Goal: Task Accomplishment & Management: Complete application form

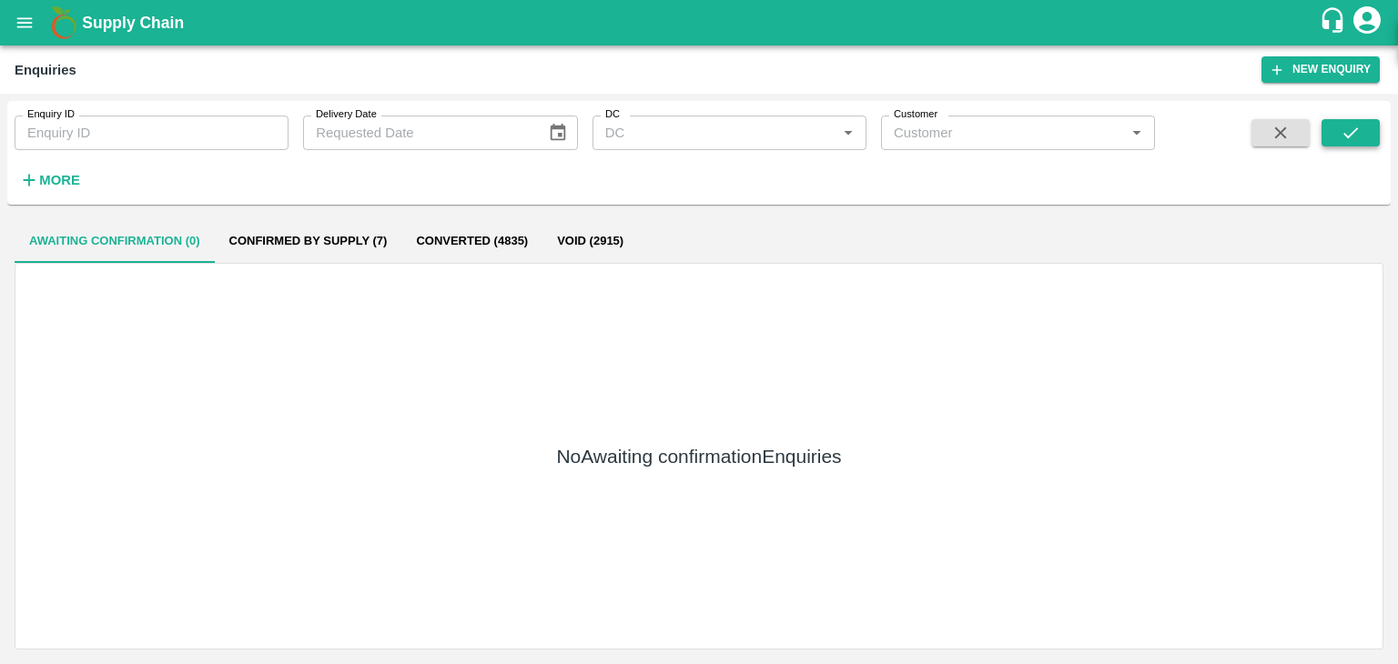
click at [1358, 124] on icon "submit" at bounding box center [1351, 133] width 20 height 20
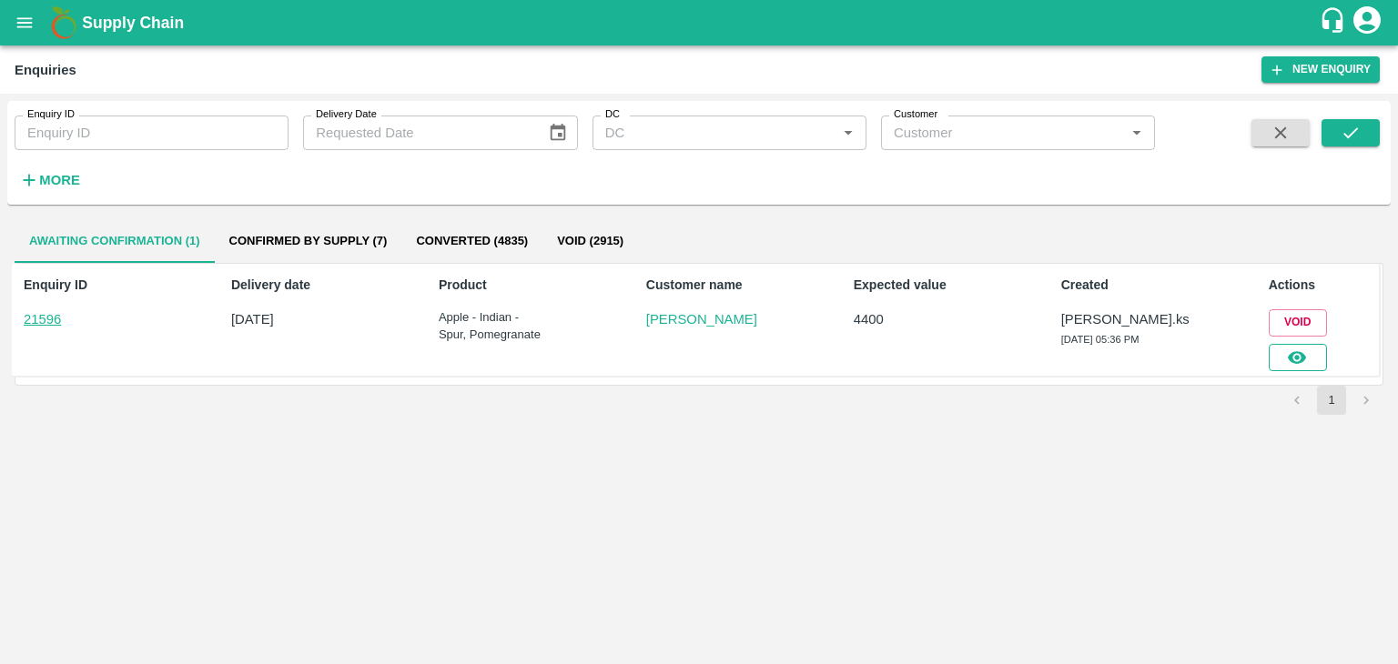
click at [1325, 359] on button "button" at bounding box center [1298, 357] width 58 height 27
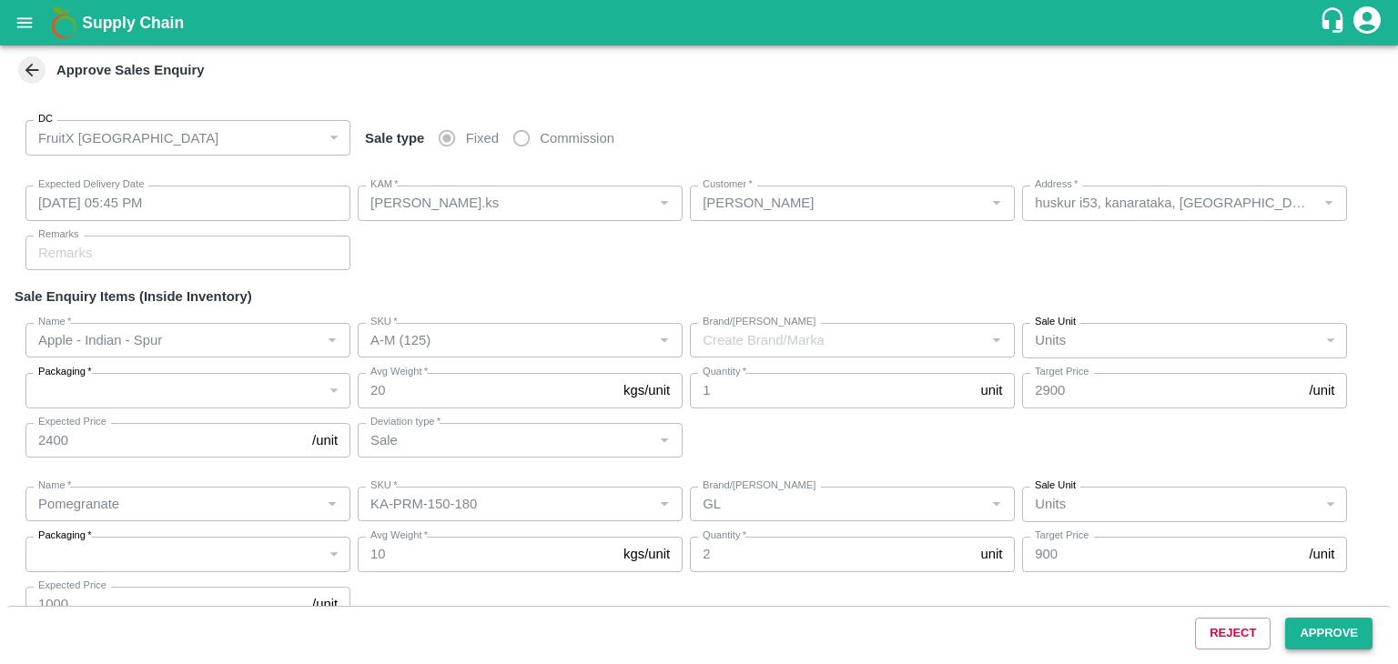
click at [1333, 649] on button "Approve" at bounding box center [1328, 634] width 87 height 32
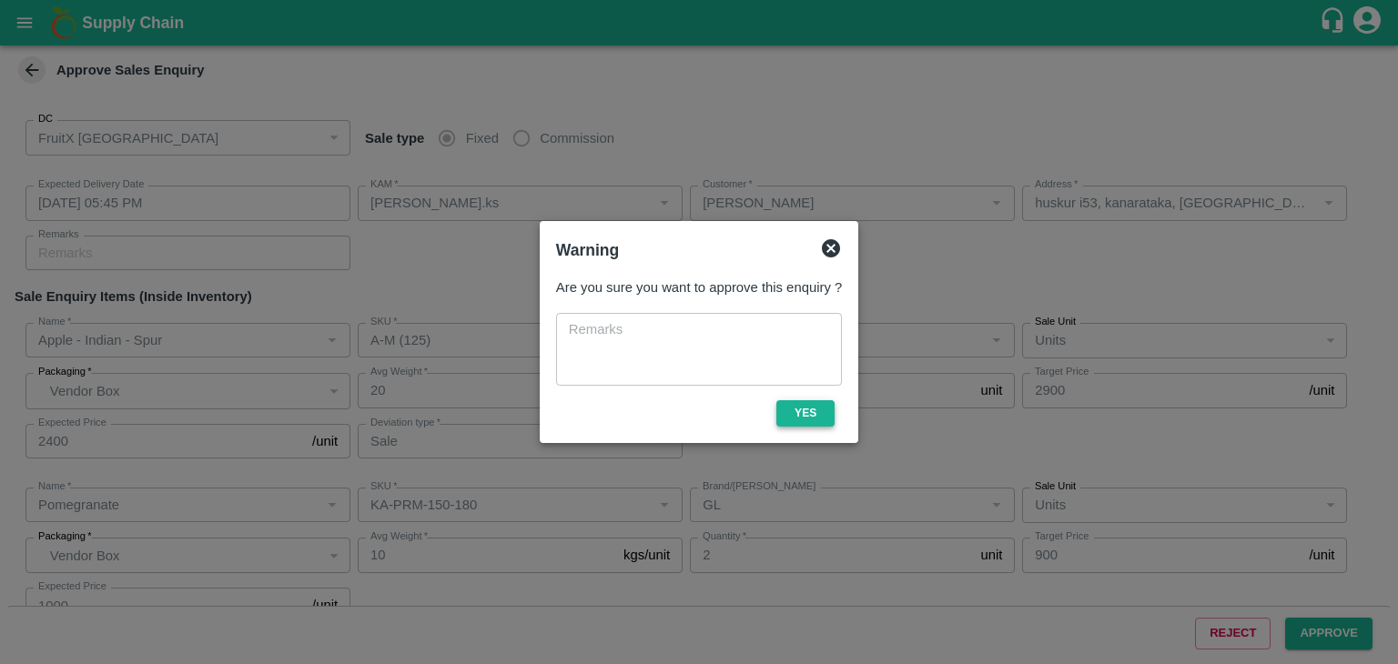
click at [806, 421] on button "Yes" at bounding box center [805, 413] width 58 height 26
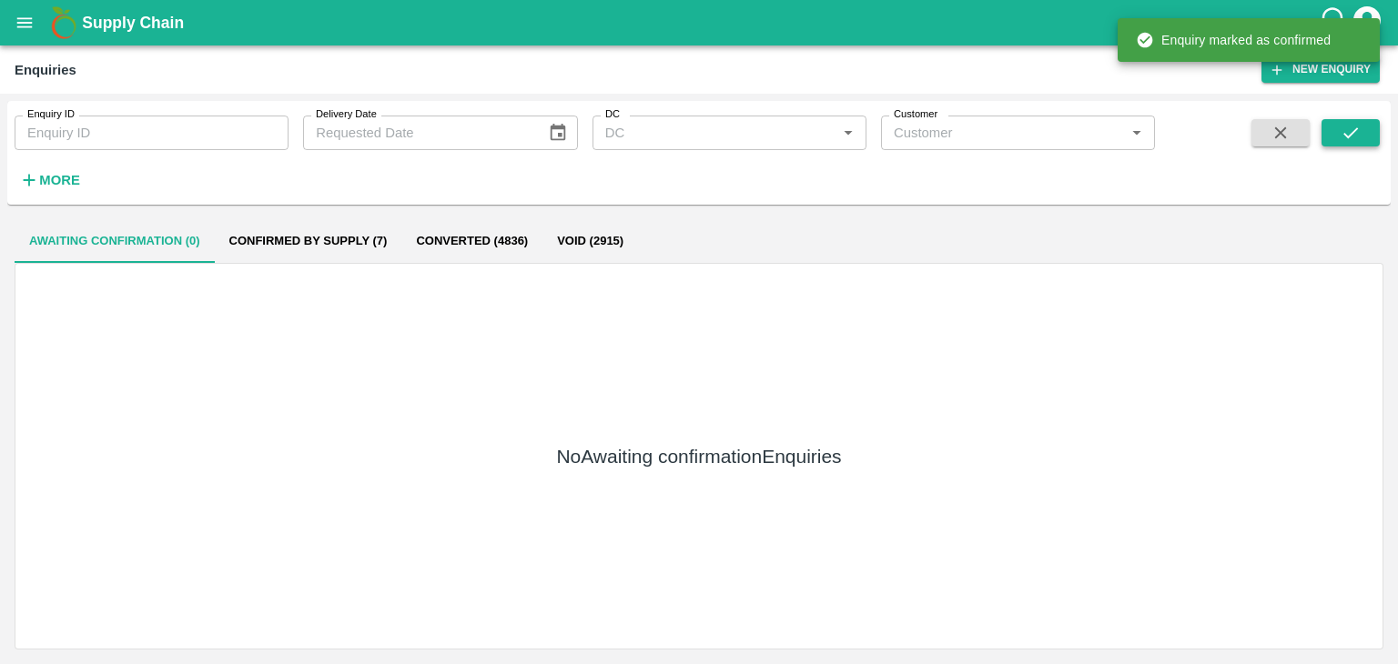
click at [1342, 131] on icon "submit" at bounding box center [1351, 133] width 20 height 20
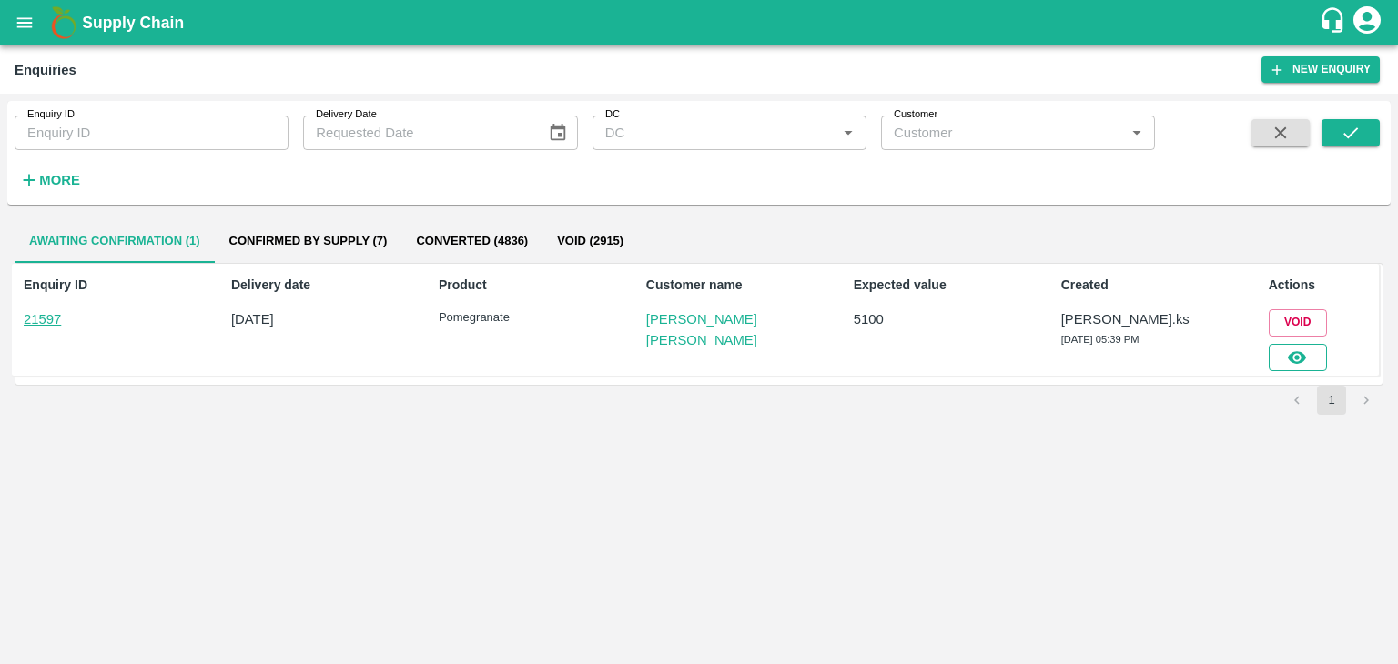
click at [1282, 359] on button "button" at bounding box center [1298, 357] width 58 height 27
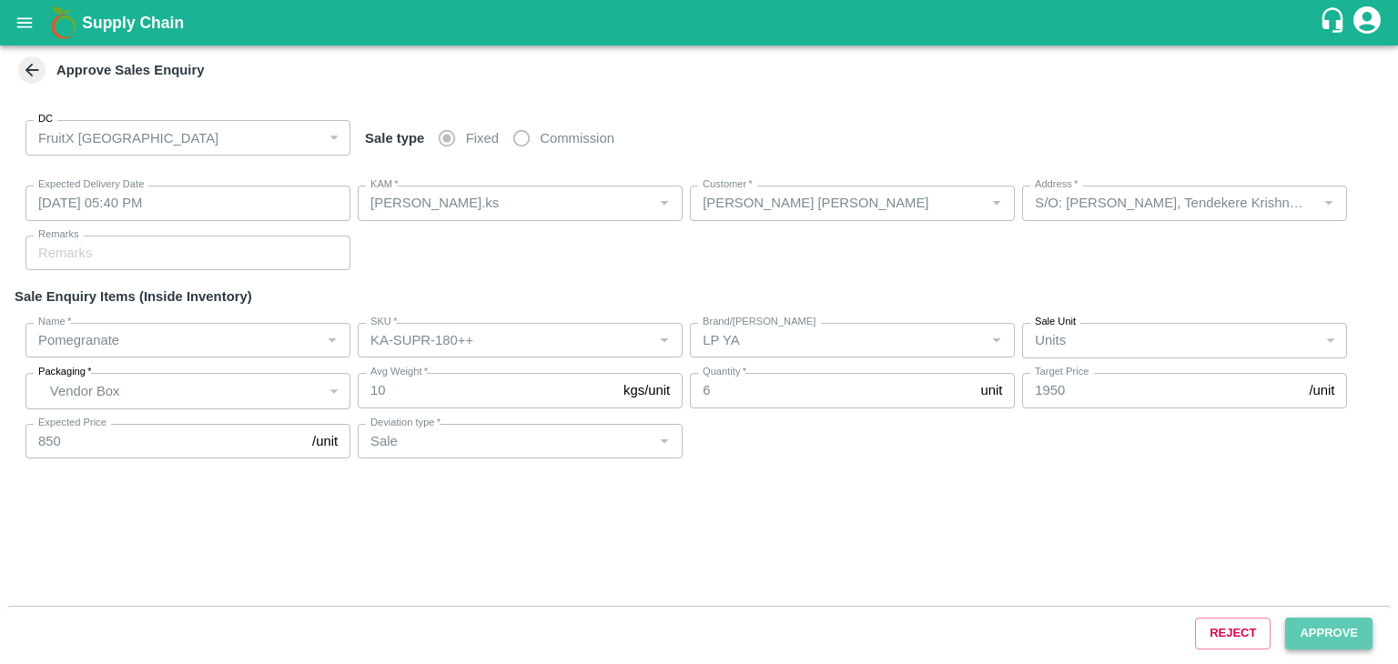
click at [1333, 629] on button "Approve" at bounding box center [1328, 634] width 87 height 32
type input "[DATE] 05:40 PM"
type input "[PERSON_NAME].ks"
type input "[PERSON_NAME] [PERSON_NAME]"
type input "S/O: [PERSON_NAME], Tendekere Krishnarajpet Mandya, [GEOGRAPHIC_DATA], [GEOGRAP…"
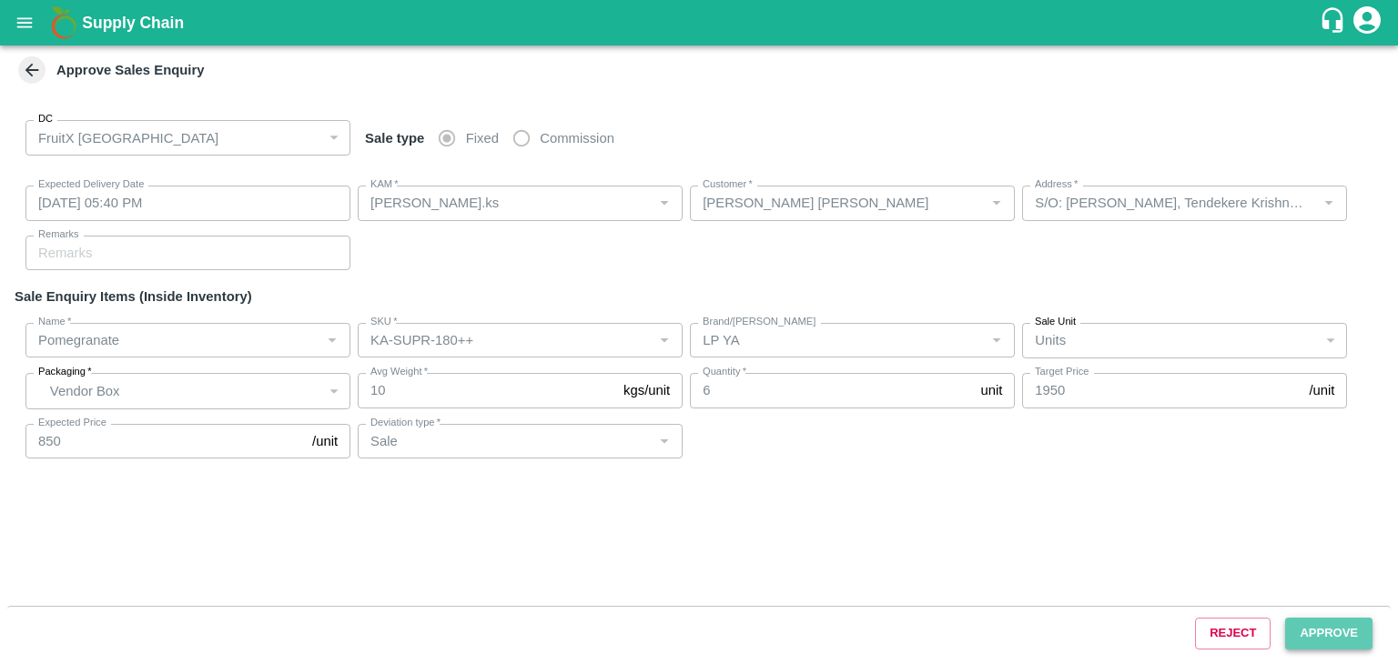
type input "Pomegranate"
type input "KA-SUPR-180++"
type input "LP YA"
type input "Sale"
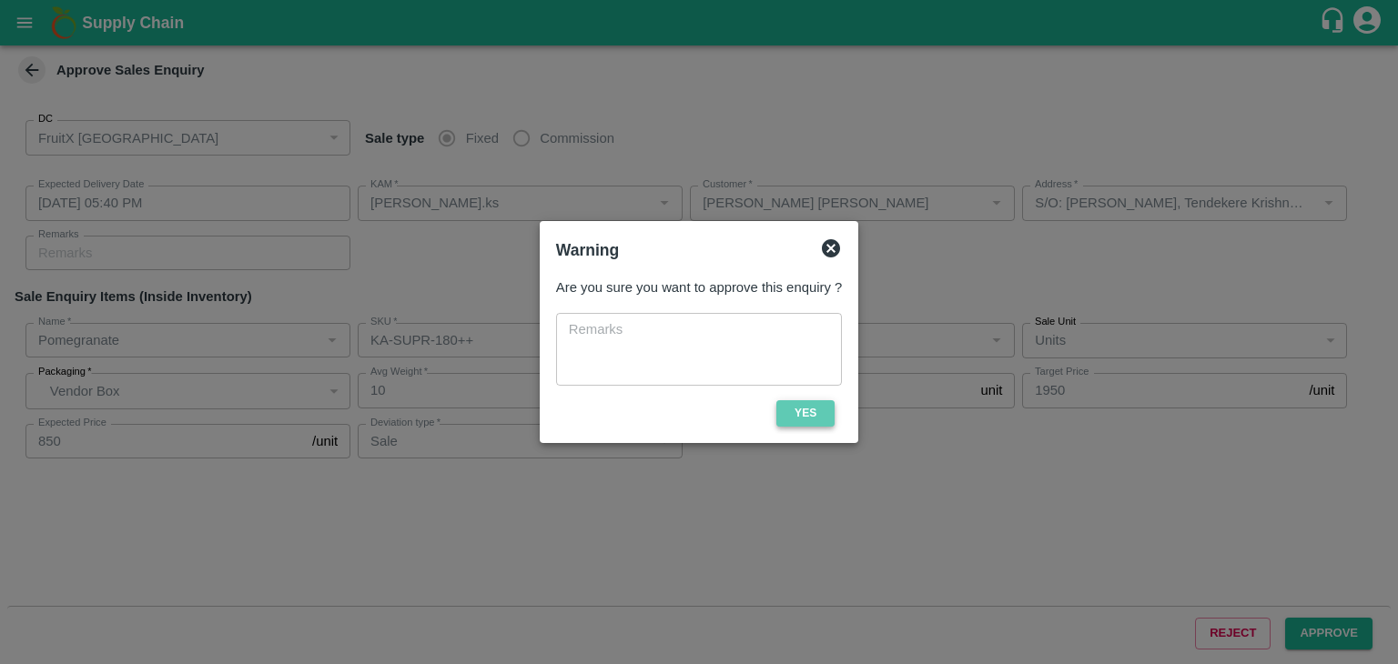
click at [795, 423] on button "Yes" at bounding box center [805, 413] width 58 height 26
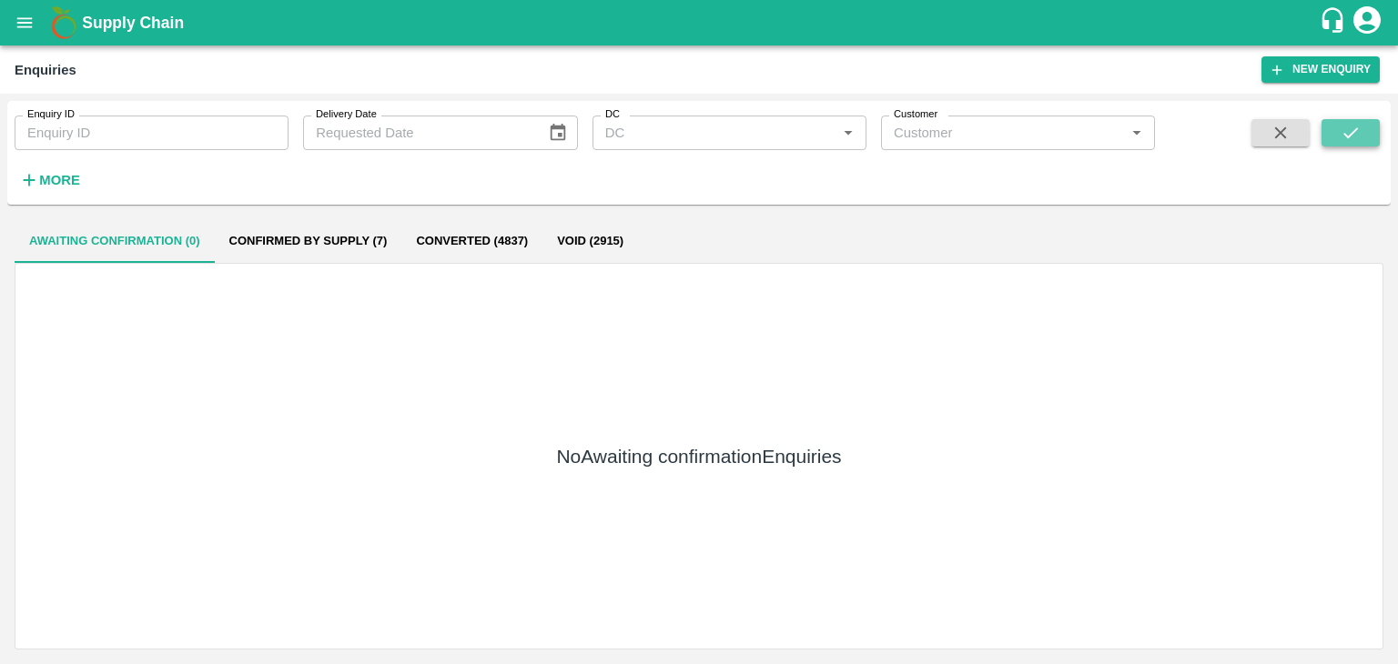
click at [1348, 144] on button "submit" at bounding box center [1351, 132] width 58 height 27
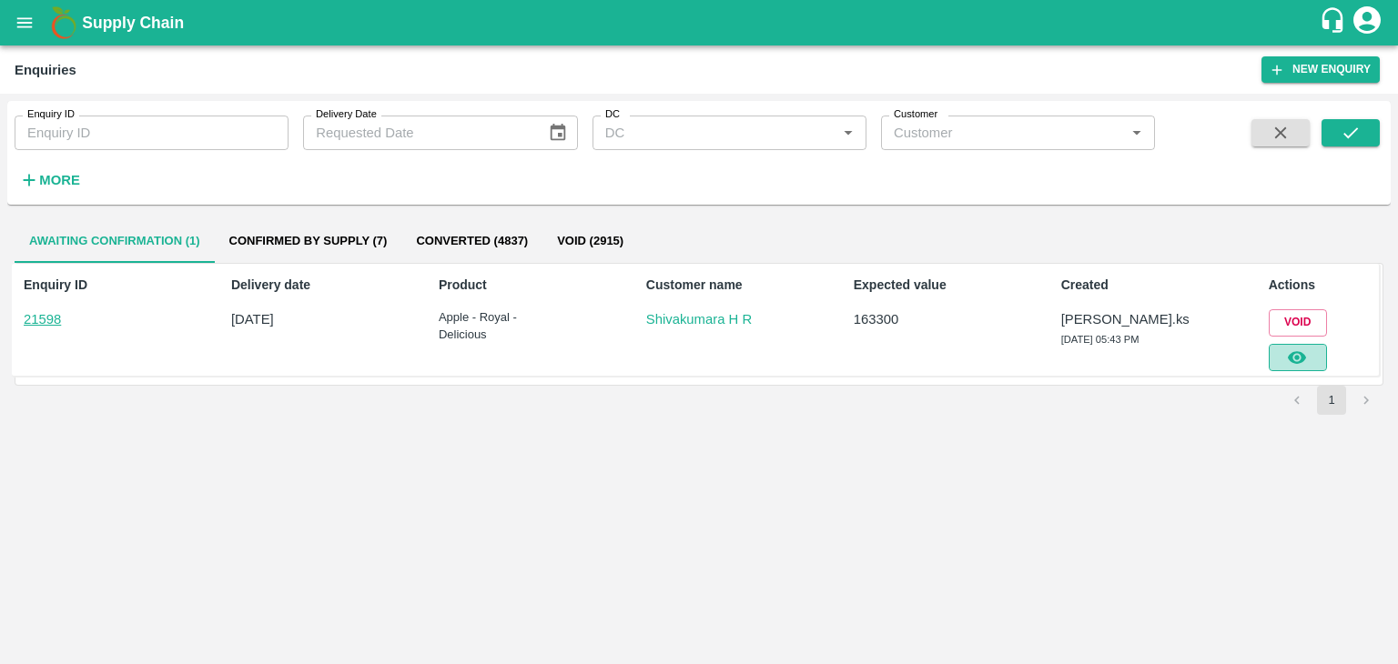
click at [1314, 362] on button "button" at bounding box center [1298, 357] width 58 height 27
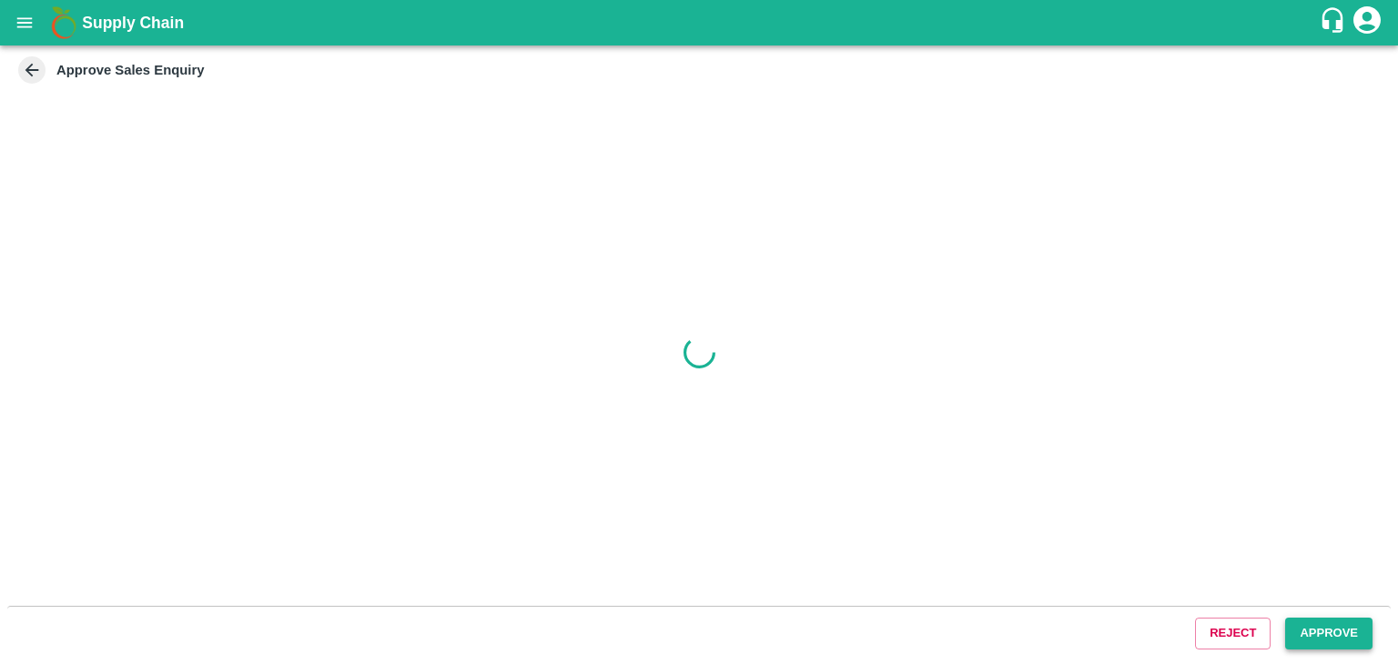
click at [1350, 623] on button "Approve" at bounding box center [1328, 634] width 87 height 32
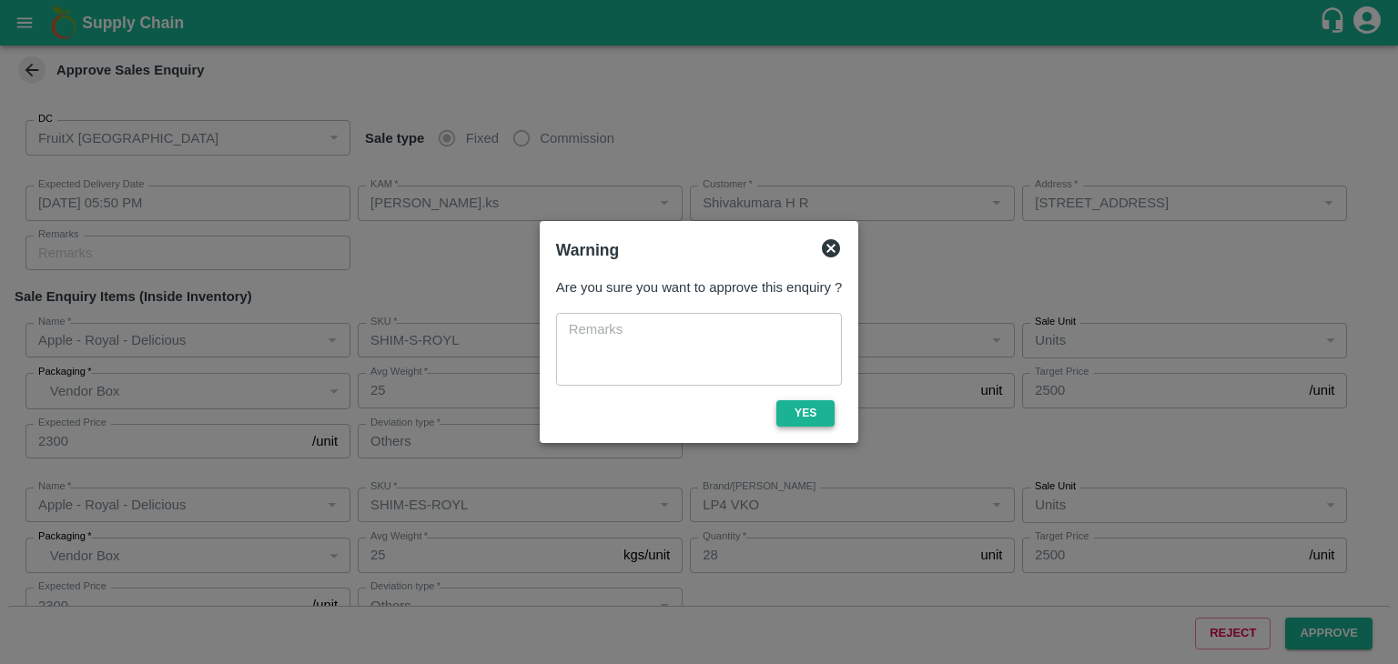
type input "[DATE] 05:50 PM"
type input "[PERSON_NAME].ks"
type input "Shivakumara H R"
type input "[STREET_ADDRESS]"
type input "Apple - Royal - Delicious"
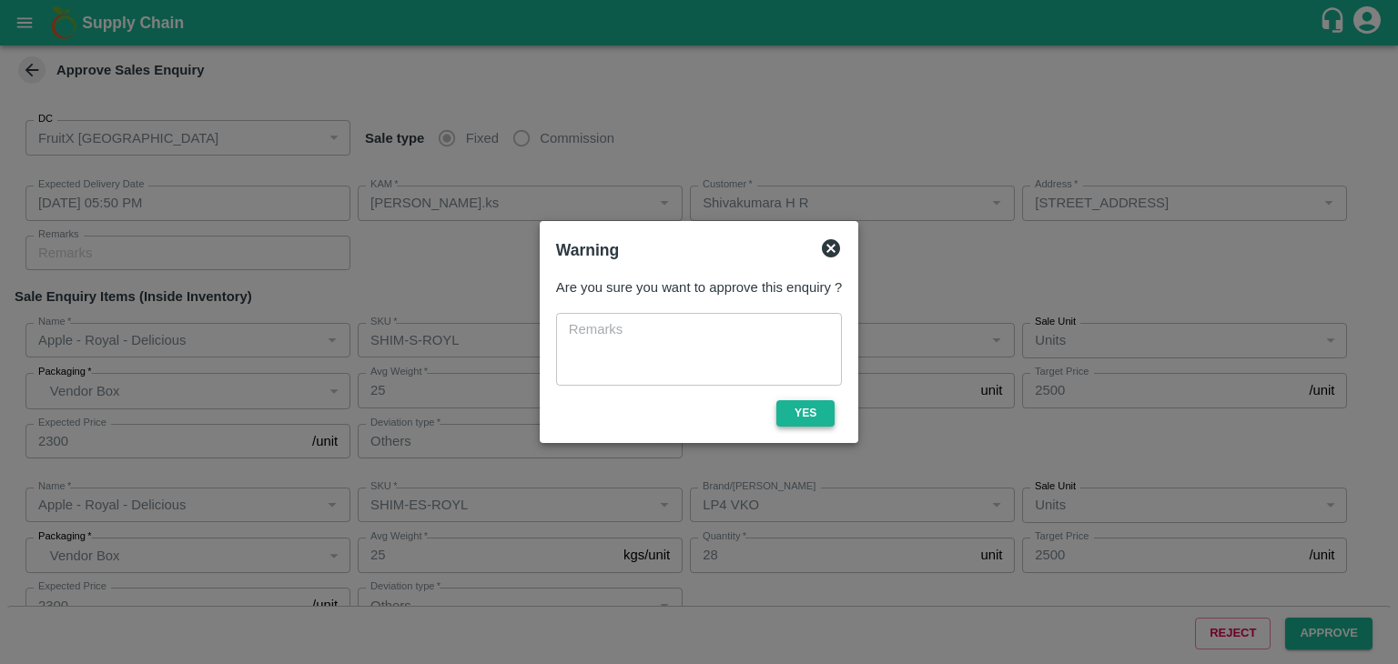
type input "SHIM-S-ROYL"
type input "LP4 VKO"
type input "Others"
type input "Apple - Royal - Delicious"
type input "SHIM-ES-ROYL"
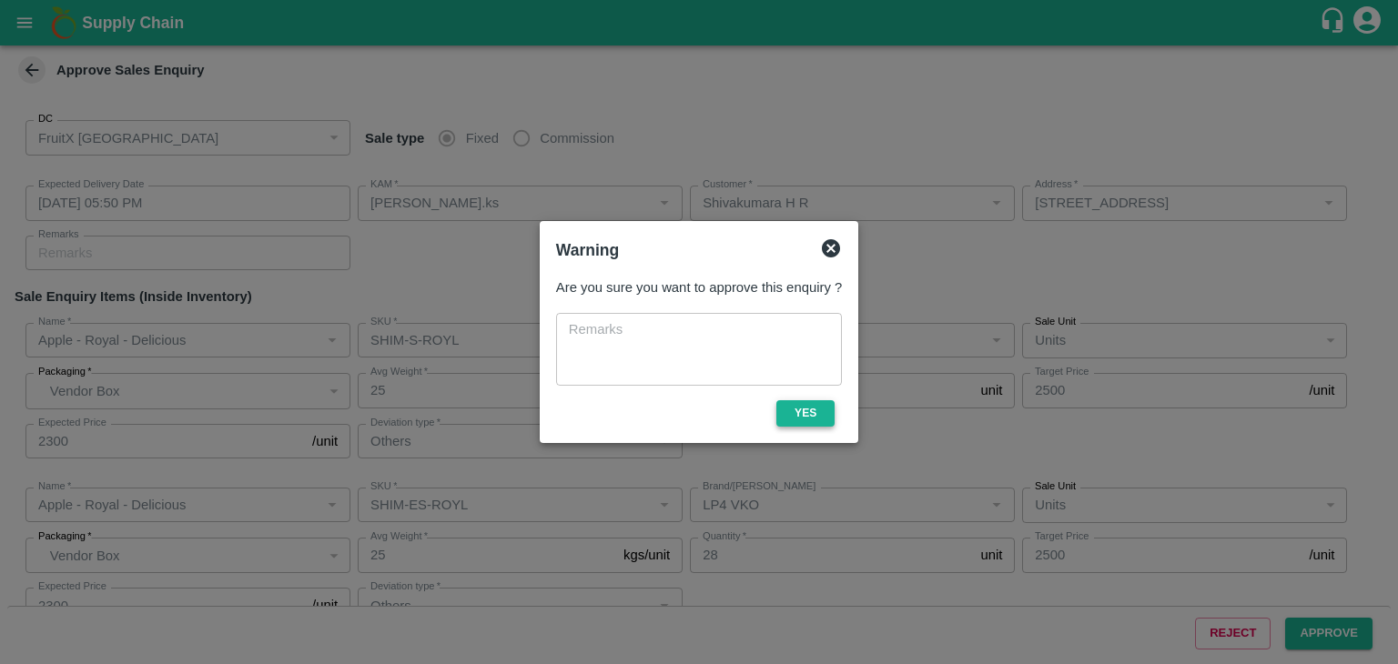
type input "LP4 VKO"
type input "Others"
type input "Apple - Royal - Delicious"
type input "SHIM-EES-ROYL"
type input "LP4 VKO"
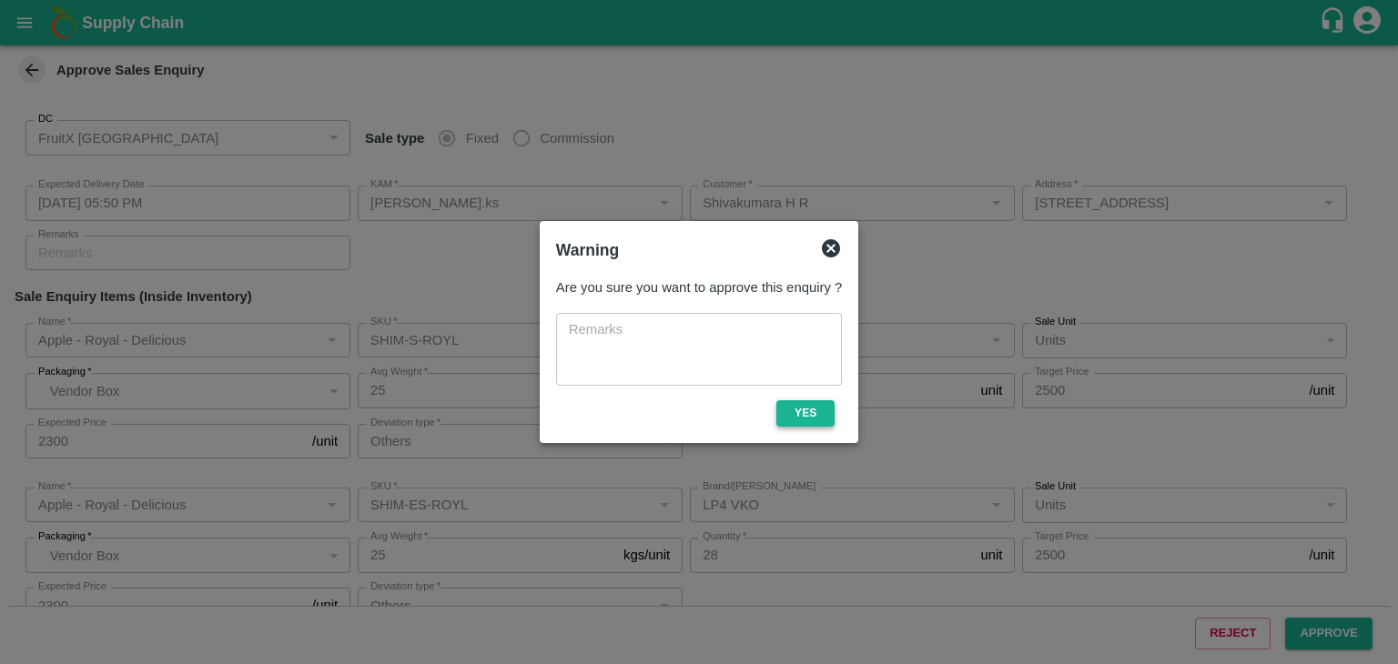
type input "Others"
click at [821, 412] on button "Yes" at bounding box center [805, 413] width 58 height 26
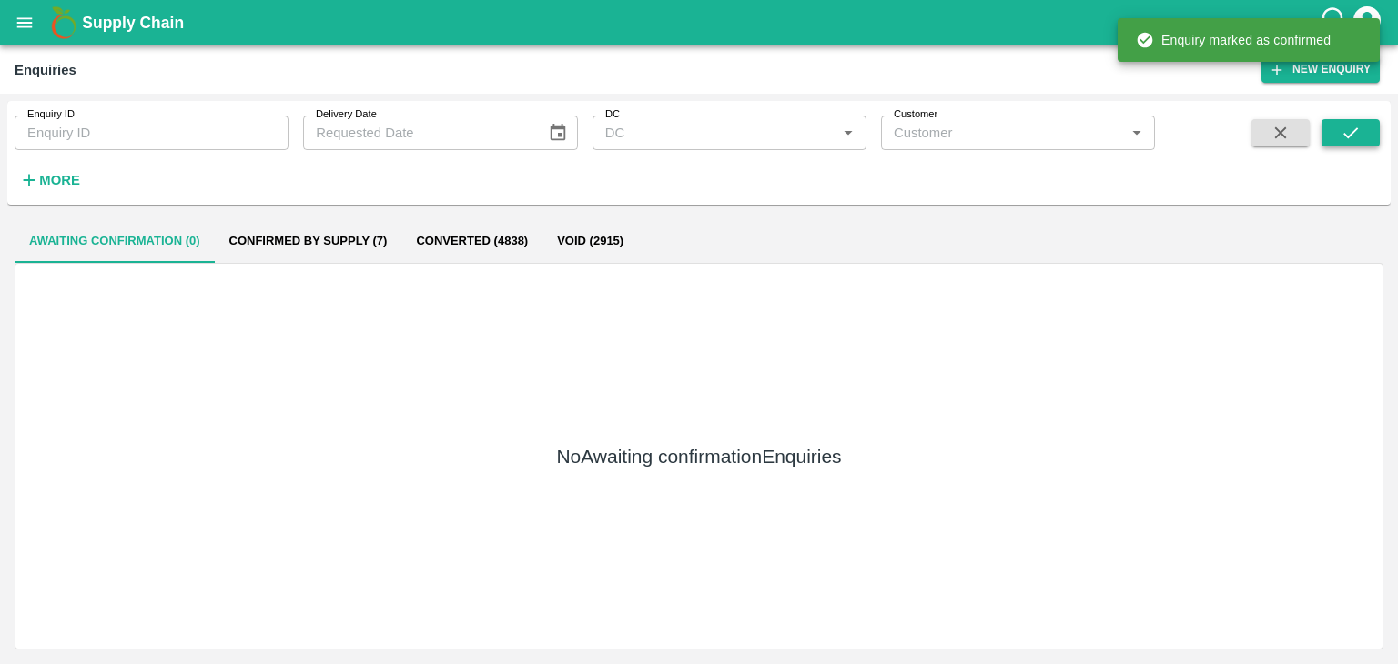
click at [1376, 130] on button "submit" at bounding box center [1351, 132] width 58 height 27
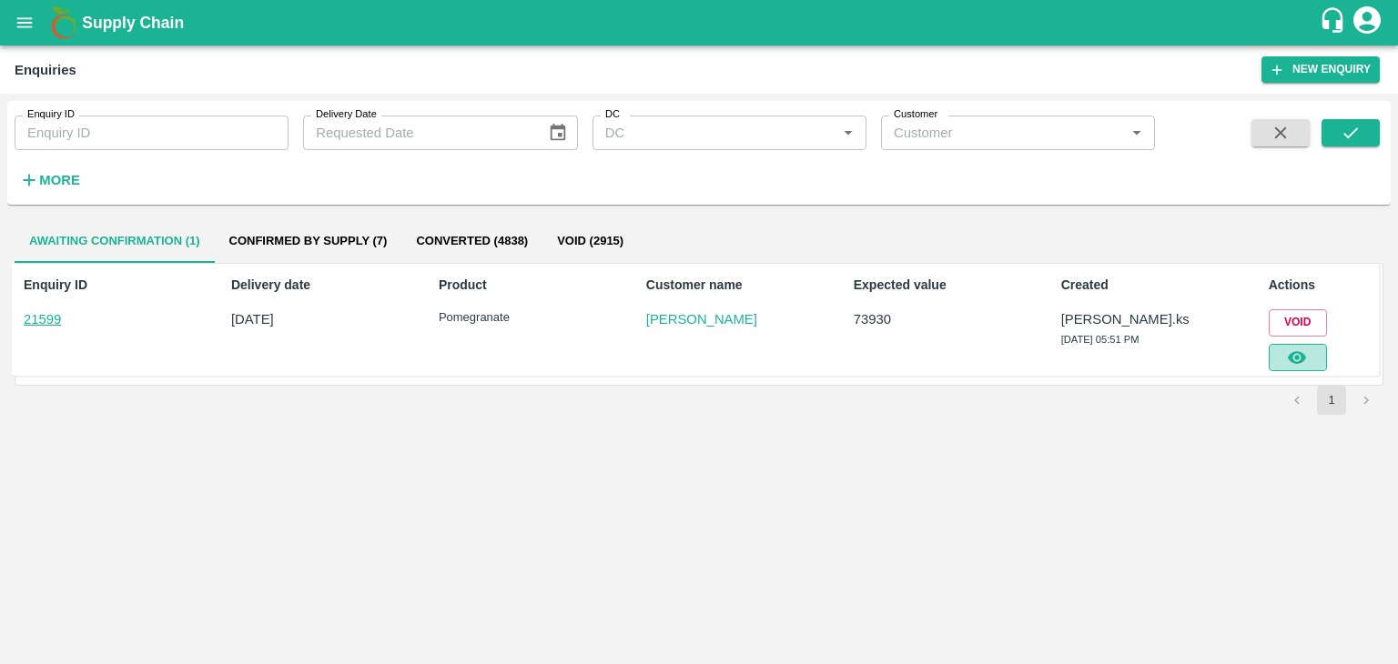
click at [1293, 367] on button "button" at bounding box center [1298, 357] width 58 height 27
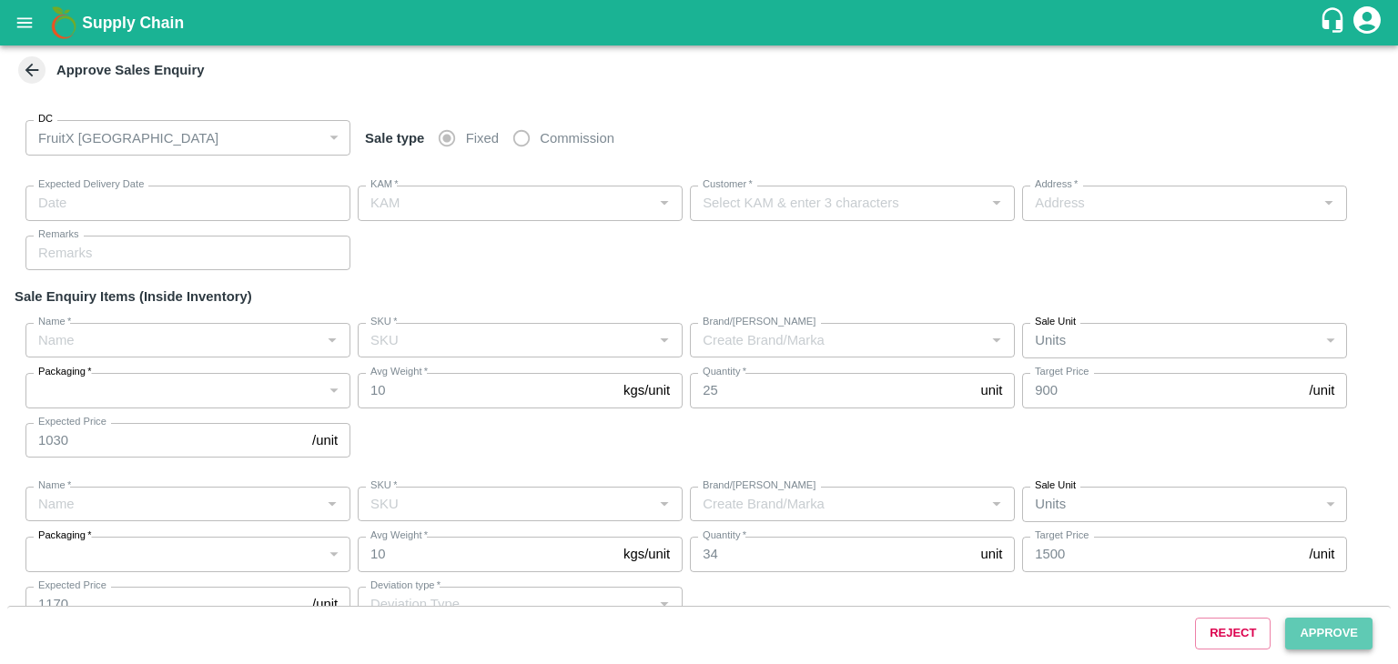
click at [1318, 634] on button "Approve" at bounding box center [1328, 634] width 87 height 32
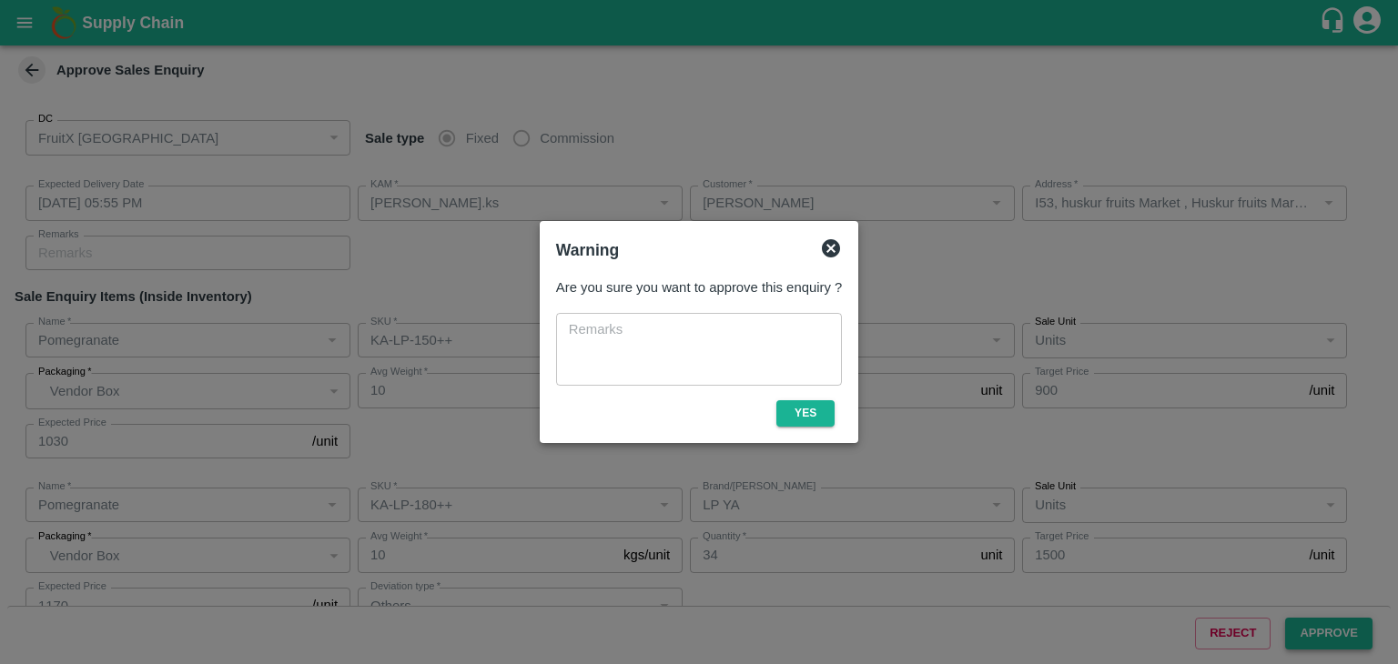
type input "[DATE] 05:55 PM"
type input "[PERSON_NAME].ks"
type input "[PERSON_NAME]"
type input "I53, huskur fruits Market , Huskur fruits Market , [GEOGRAPHIC_DATA] , [GEOGRAP…"
type input "Pomegranate"
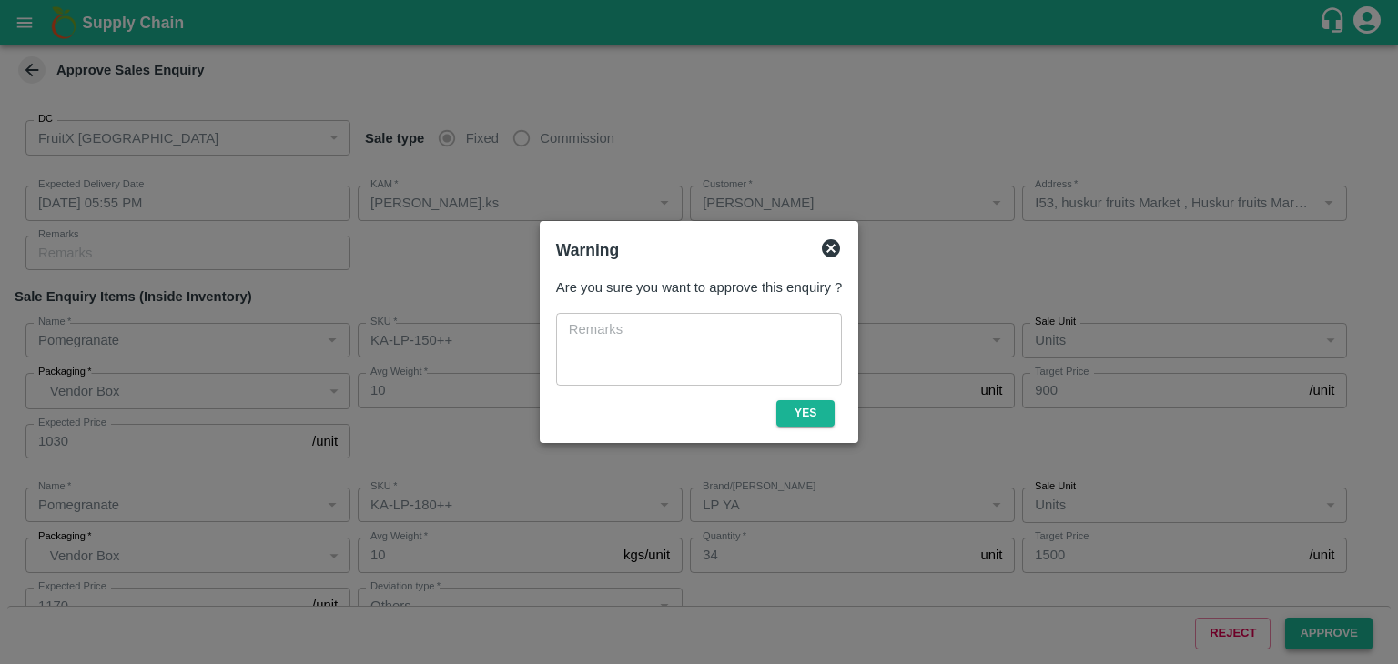
type input "KA-LP-150++"
type input "LP YA"
type input "Pomegranate"
type input "KA-LP-180++"
type input "LP YA"
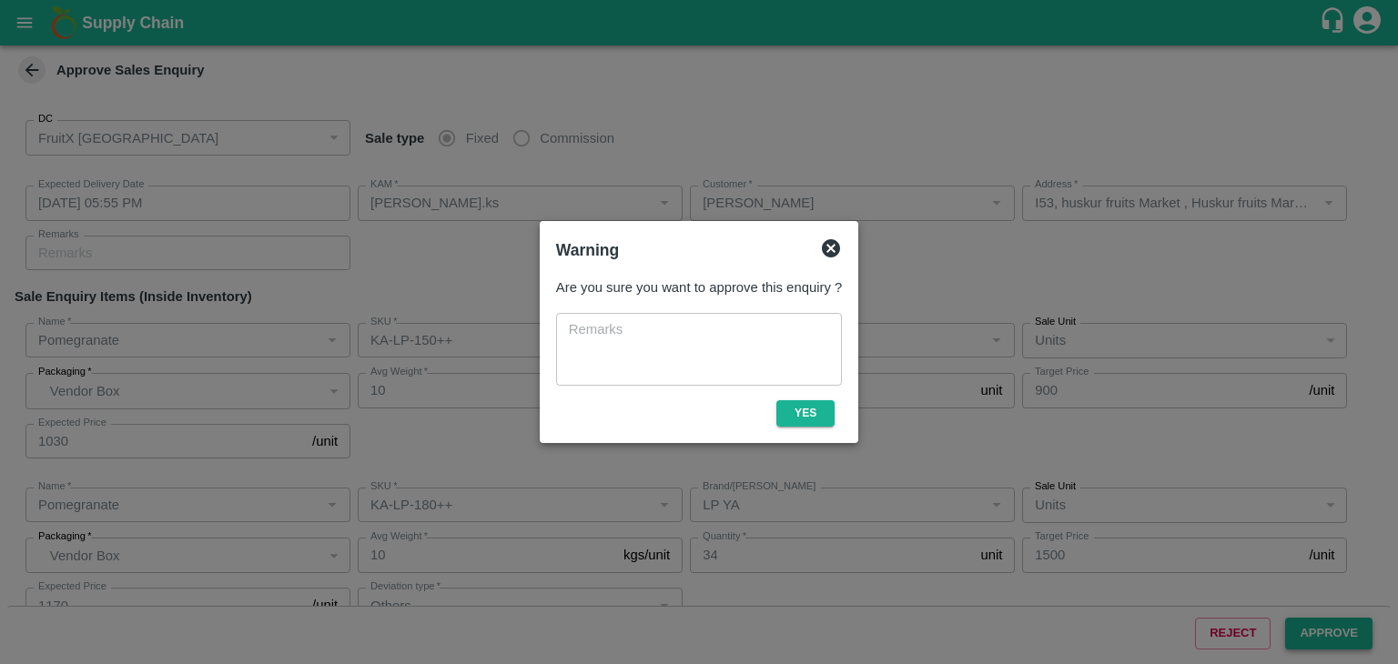
type input "Others"
type input "Pomegranate"
type input "KA-Green"
type input "LP YA"
type input "Others"
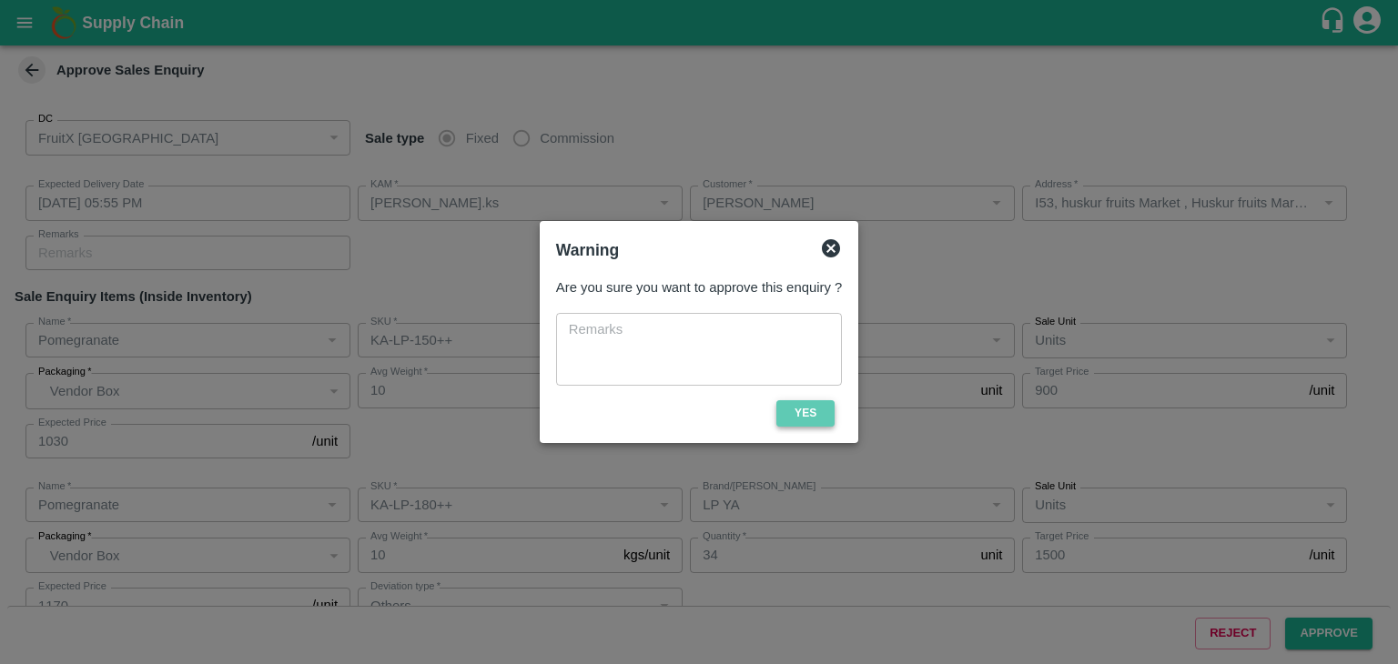
click at [795, 407] on button "Yes" at bounding box center [805, 413] width 58 height 26
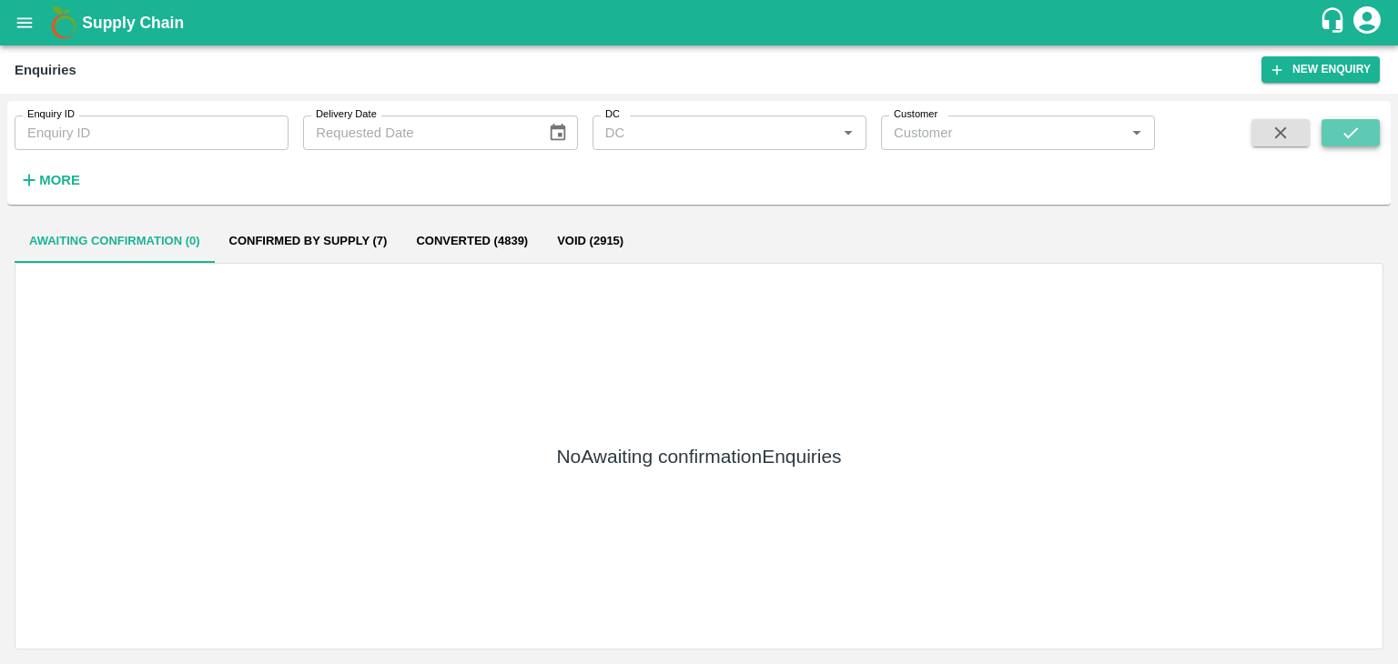
click at [1340, 137] on button "submit" at bounding box center [1351, 132] width 58 height 27
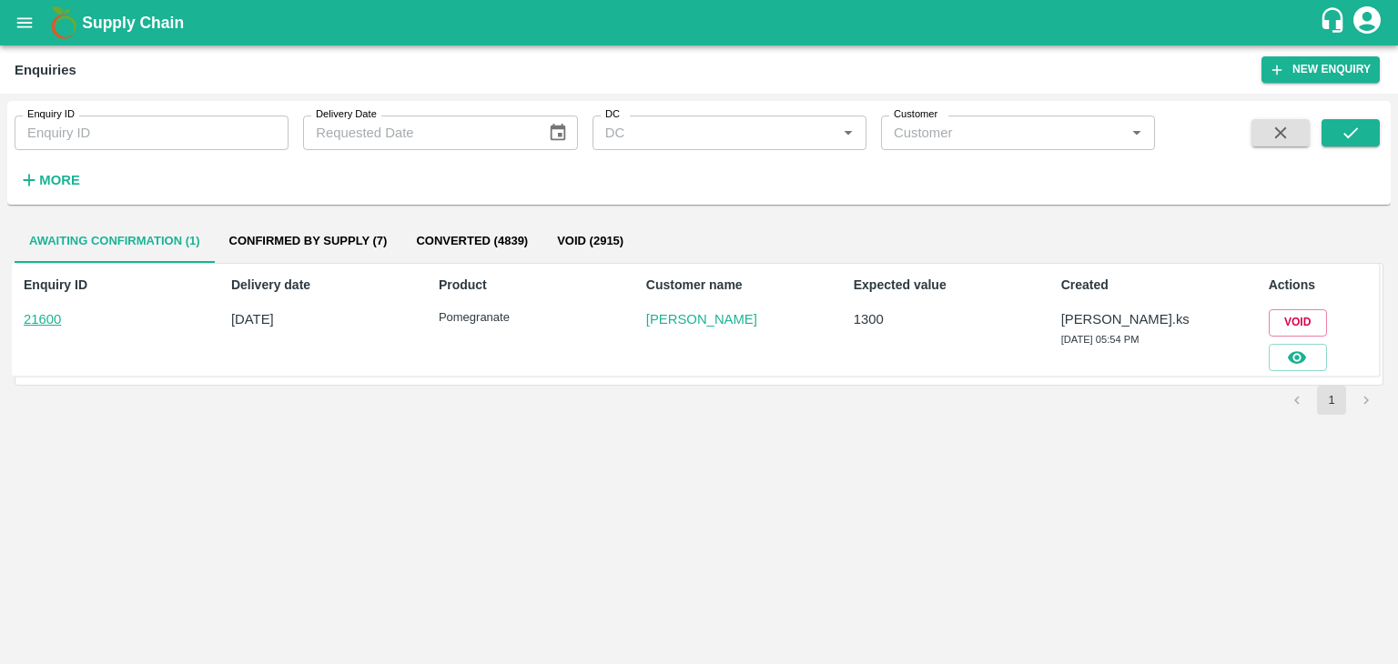
click at [1328, 354] on div "Void" at bounding box center [1318, 336] width 113 height 68
click at [1319, 358] on button "button" at bounding box center [1298, 357] width 58 height 27
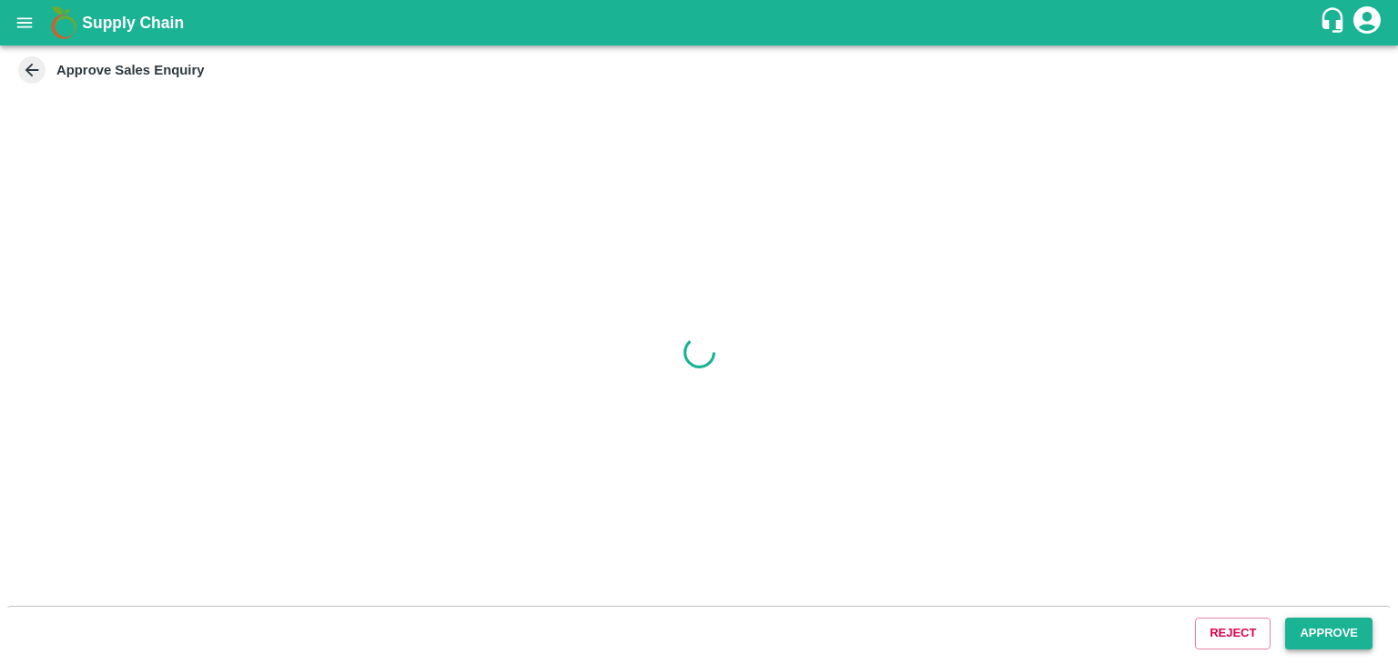
click at [1344, 647] on button "Approve" at bounding box center [1328, 634] width 87 height 32
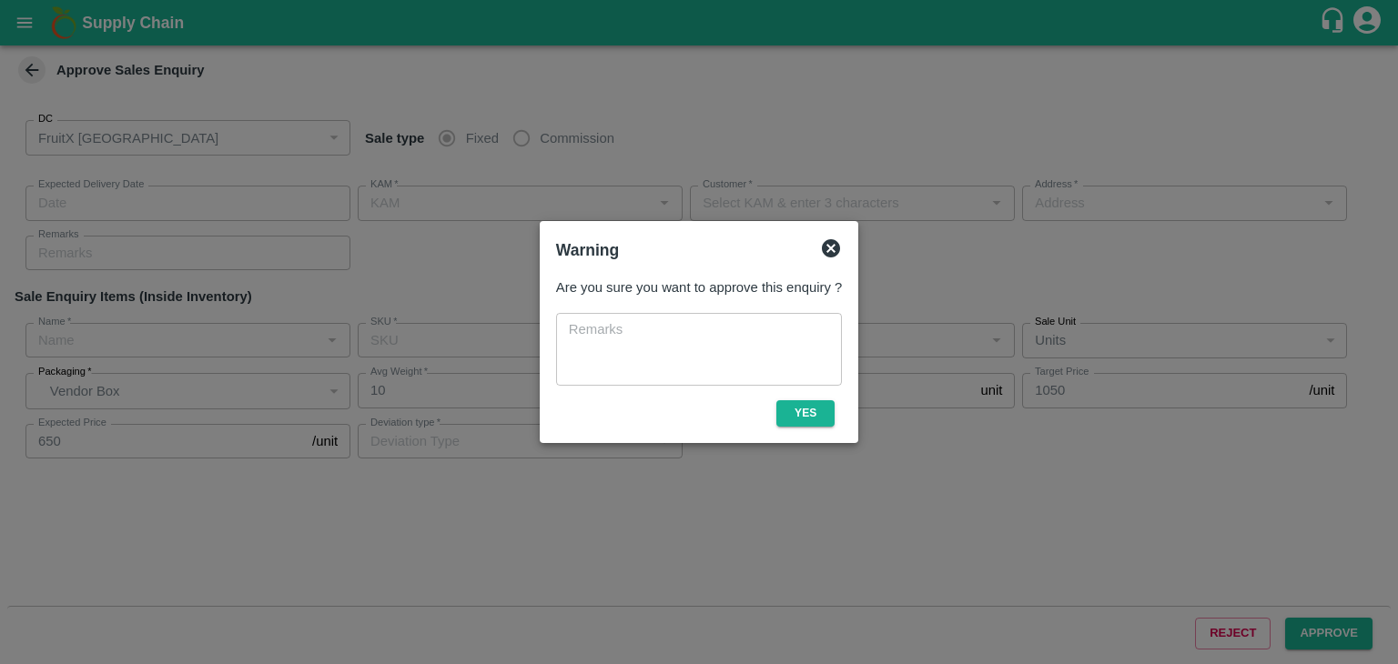
type input "147"
type input "[DATE] 05:55 PM"
type input "[PERSON_NAME].ks"
type input "[PERSON_NAME]"
type input "huskur fruits Market , huskur fruits Market , [GEOGRAPHIC_DATA], [GEOGRAPHIC_DA…"
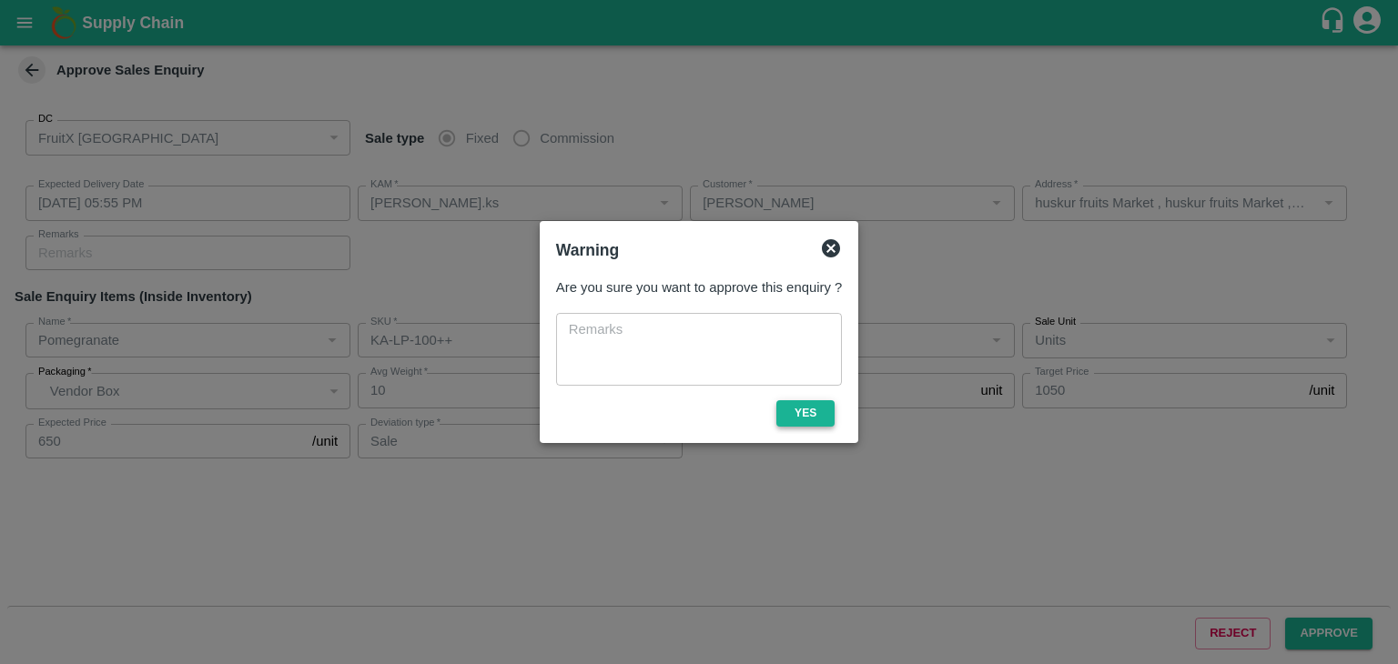
type input "Pomegranate"
type input "KA-LP-100++"
type input "LP YA"
type input "Sale"
click at [790, 413] on button "Yes" at bounding box center [805, 413] width 58 height 26
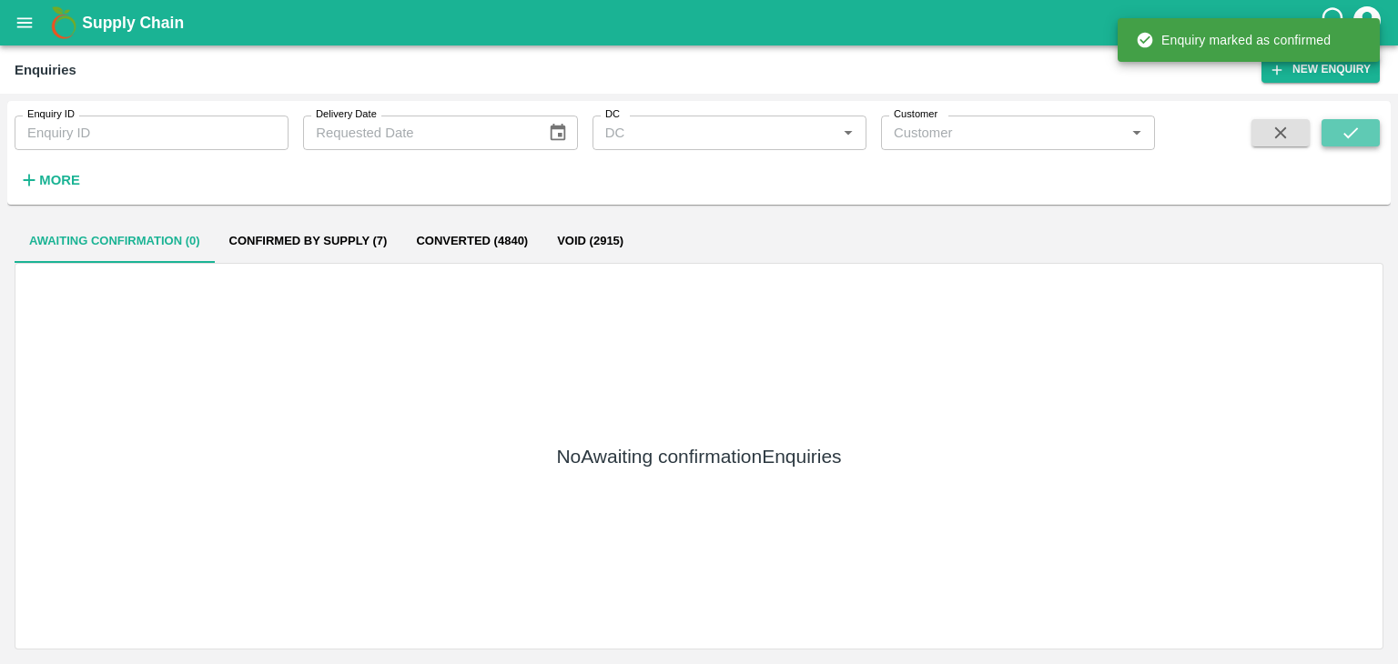
click at [1324, 130] on button "submit" at bounding box center [1351, 132] width 58 height 27
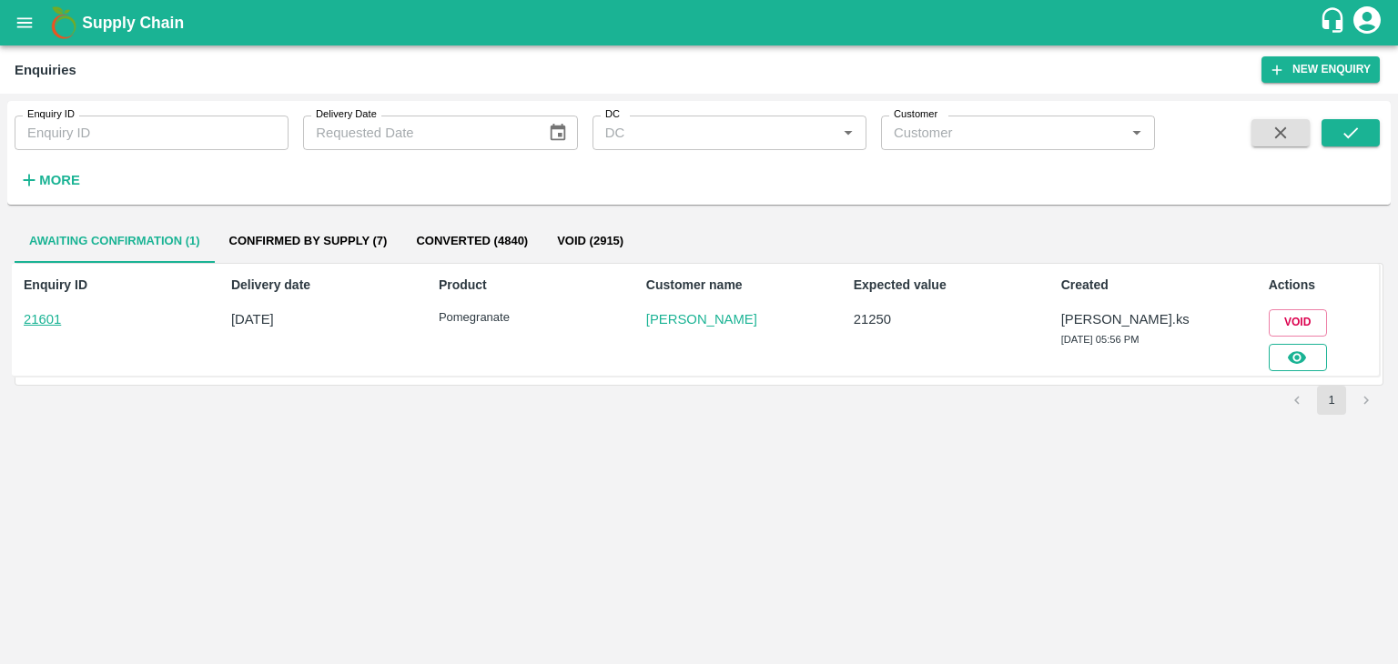
click at [1281, 347] on button "button" at bounding box center [1298, 357] width 58 height 27
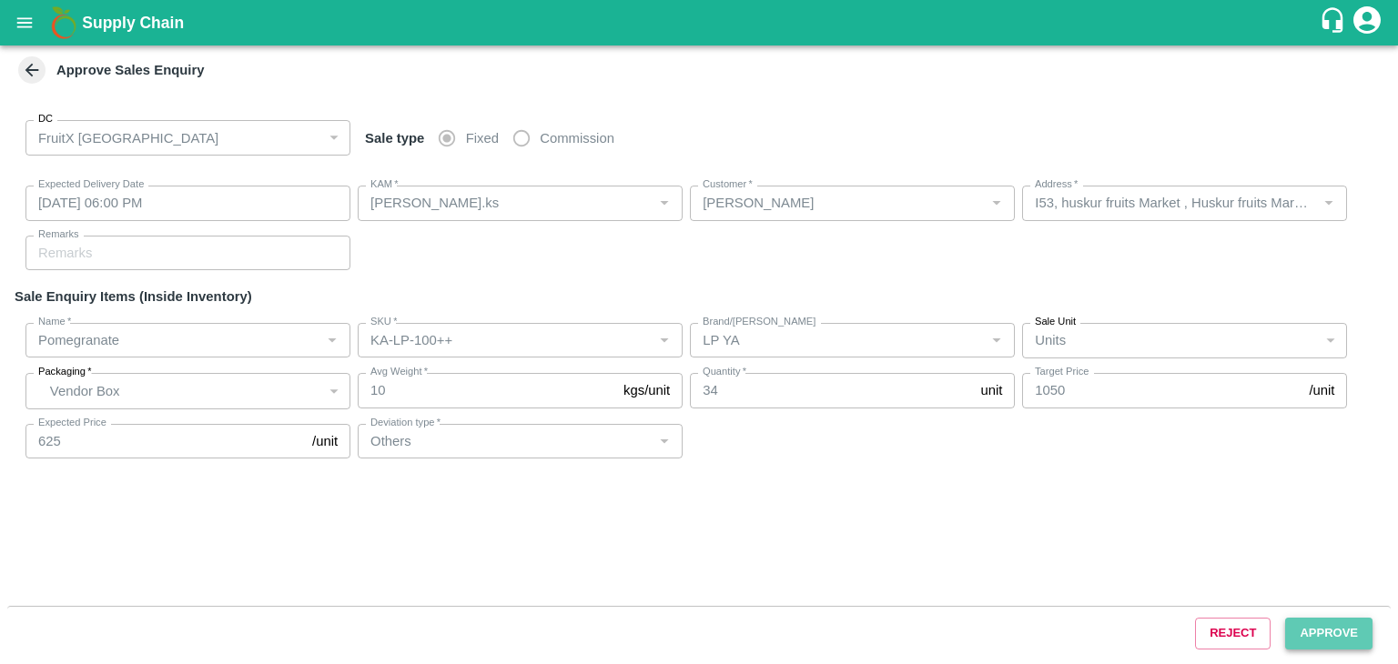
click at [1329, 620] on button "Approve" at bounding box center [1328, 634] width 87 height 32
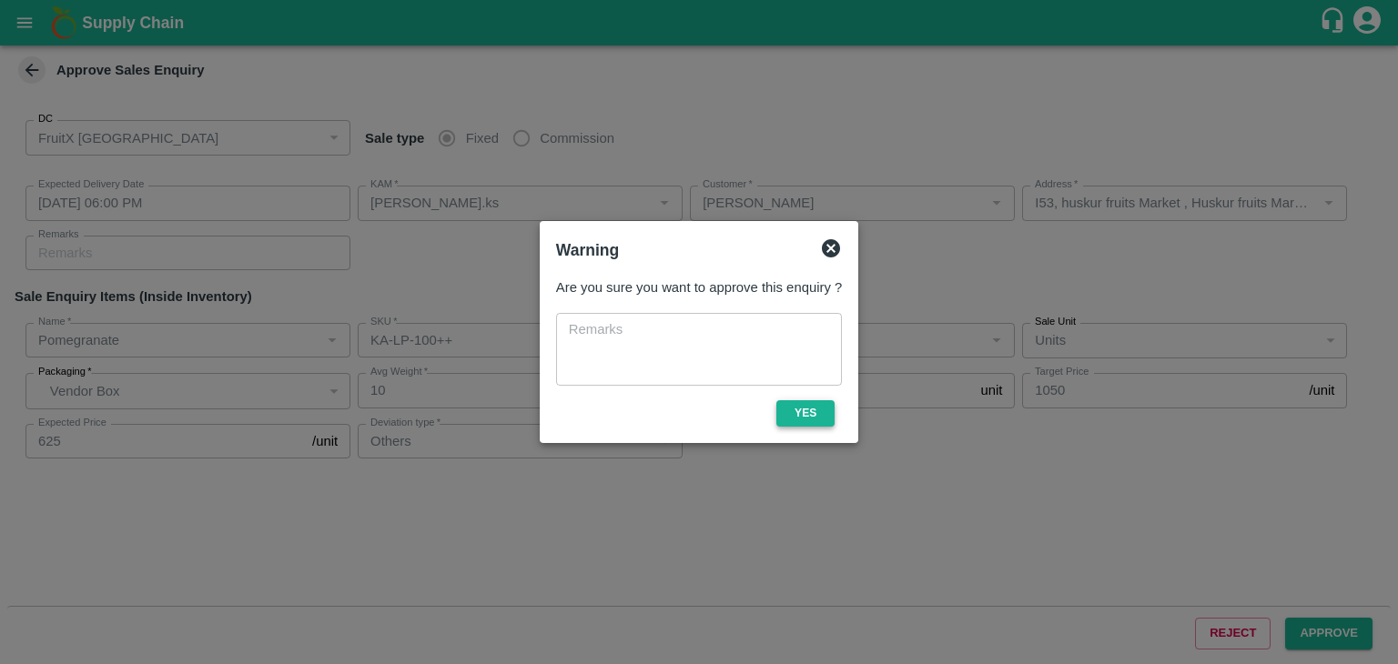
click at [812, 412] on button "Yes" at bounding box center [805, 413] width 58 height 26
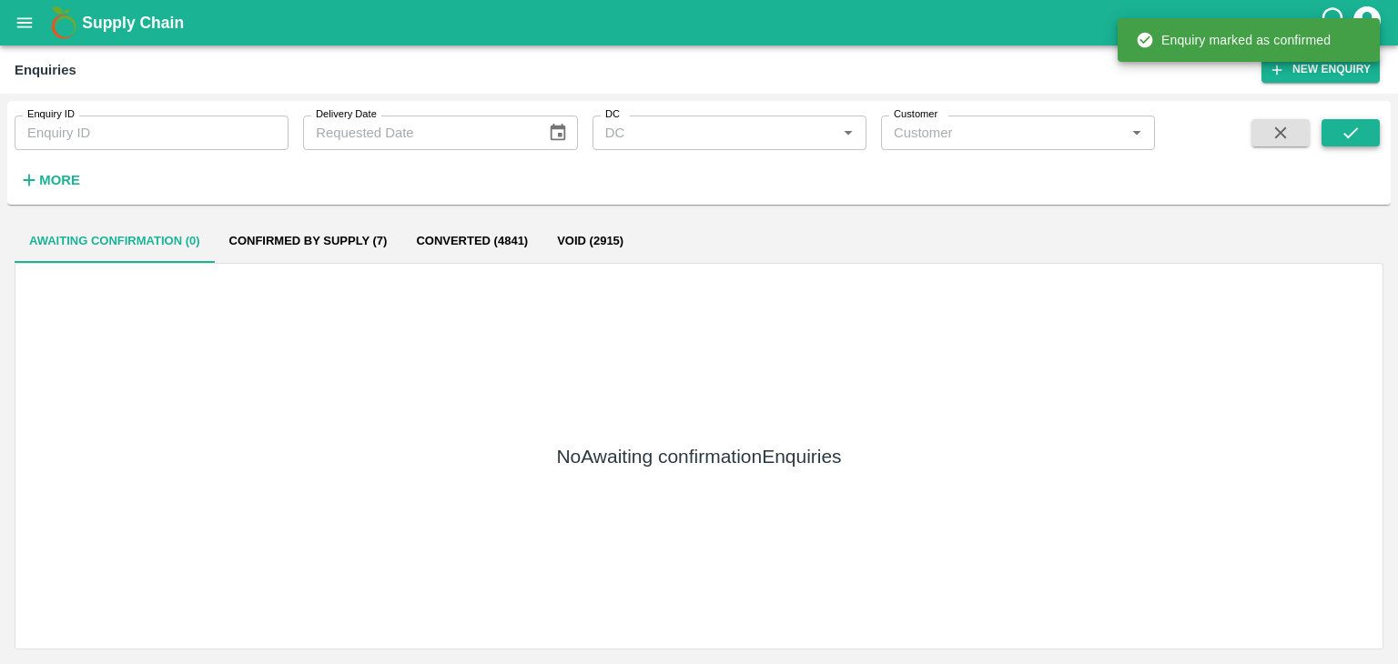
click at [1365, 140] on button "submit" at bounding box center [1351, 132] width 58 height 27
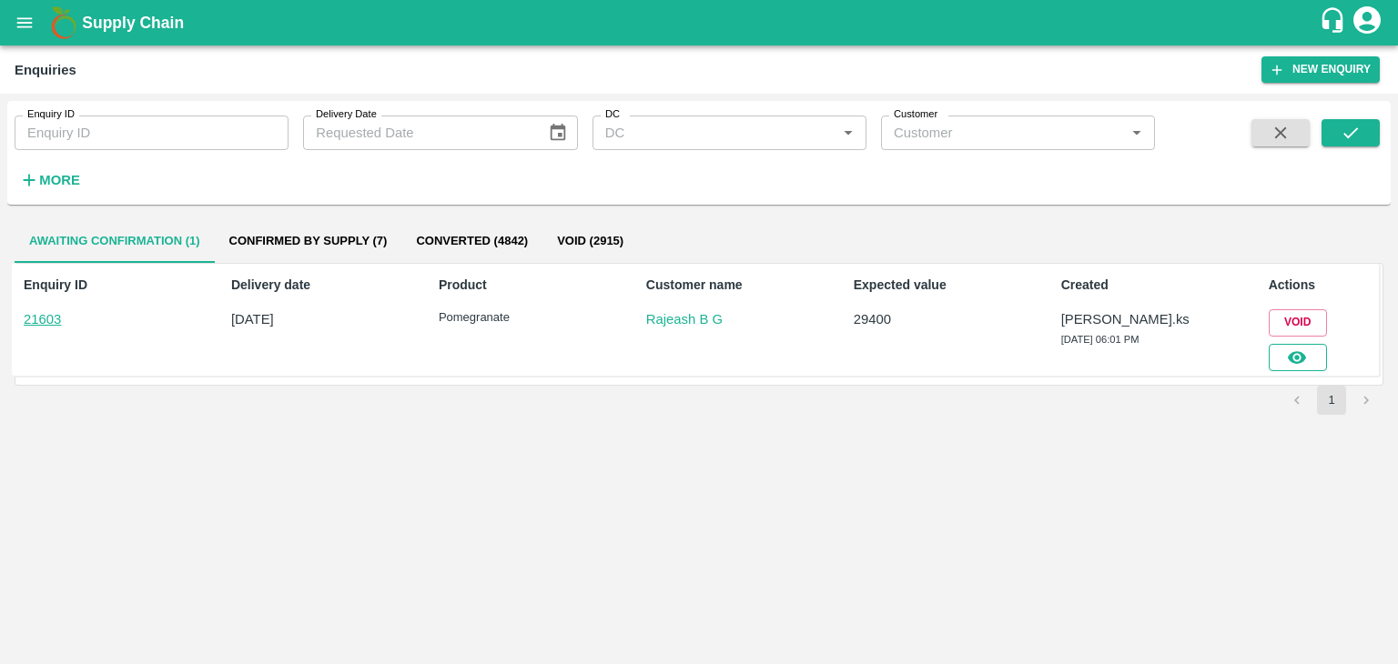
click at [1283, 351] on button "button" at bounding box center [1298, 357] width 58 height 27
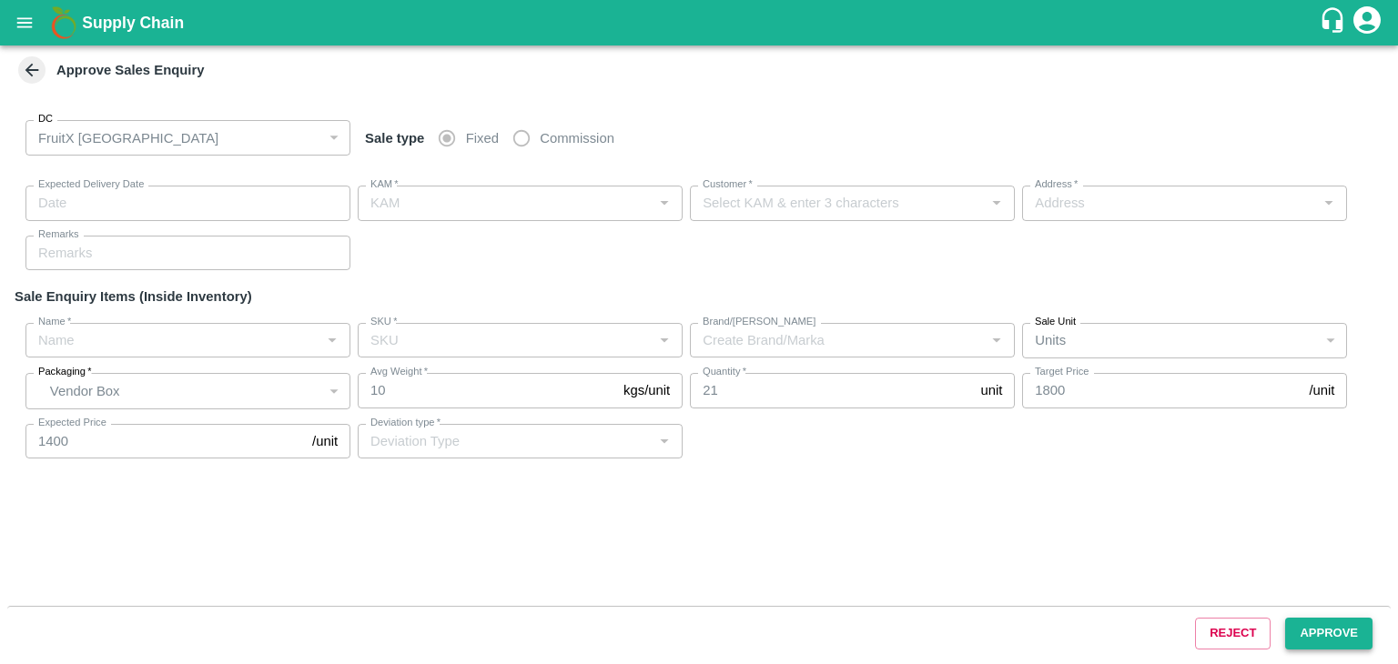
type input "[DATE] 06:10 PM"
type input "[PERSON_NAME].ks"
type input "Rajeash B G"
type input "Electronics City Phase 1, [GEOGRAPHIC_DATA], [GEOGRAPHIC_DATA], [GEOGRAPHIC_DAT…"
type input "Pomegranate"
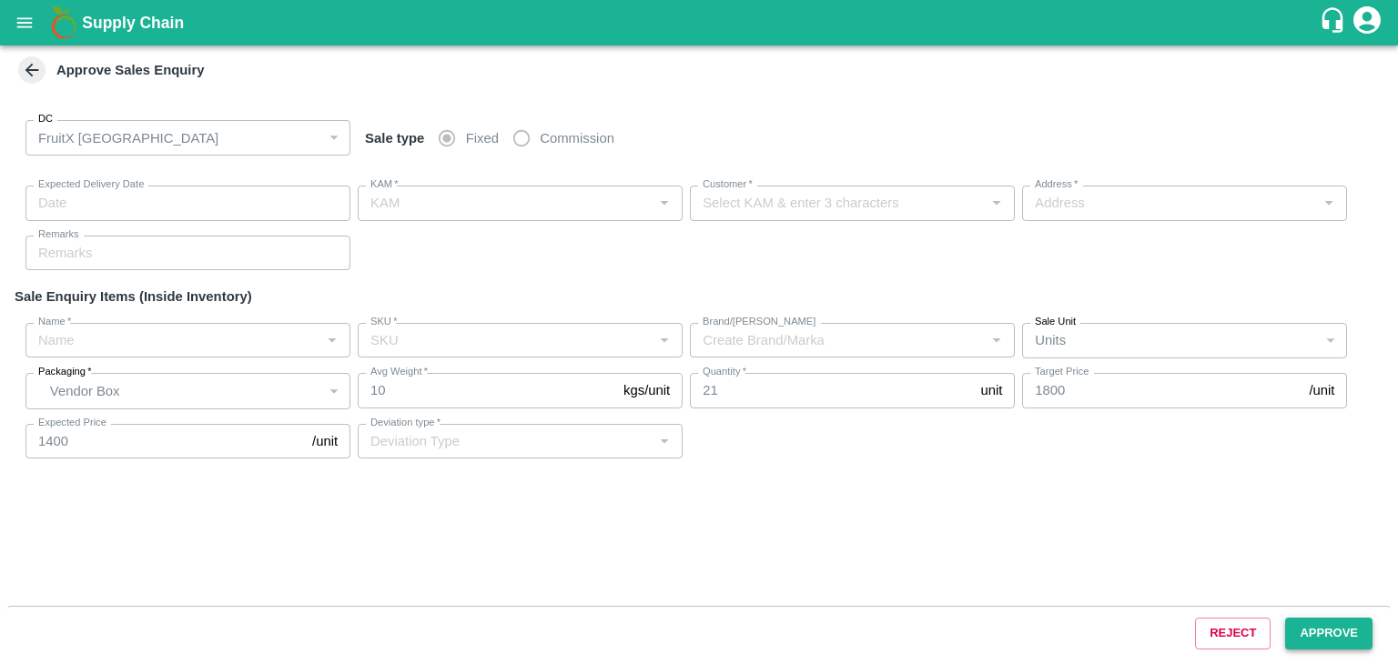
type input "KA-LP-250++"
type input "LP YA"
type input "Others"
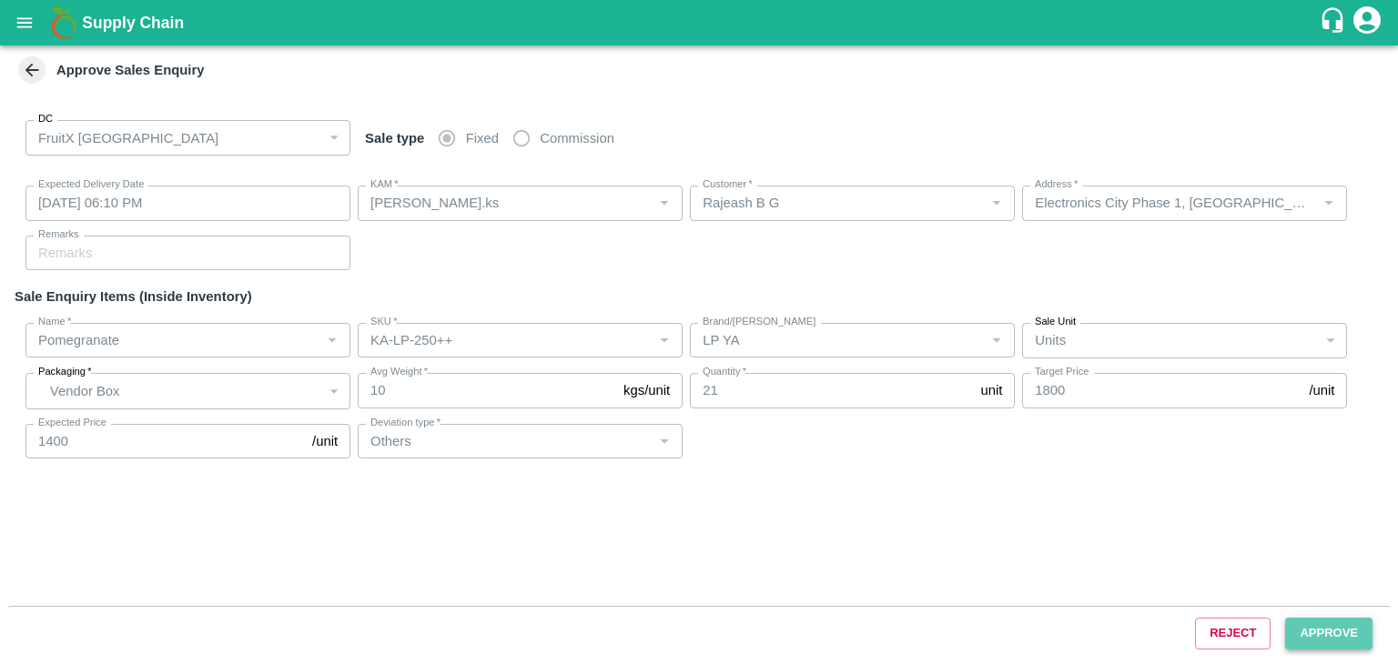
click at [1322, 619] on button "Approve" at bounding box center [1328, 634] width 87 height 32
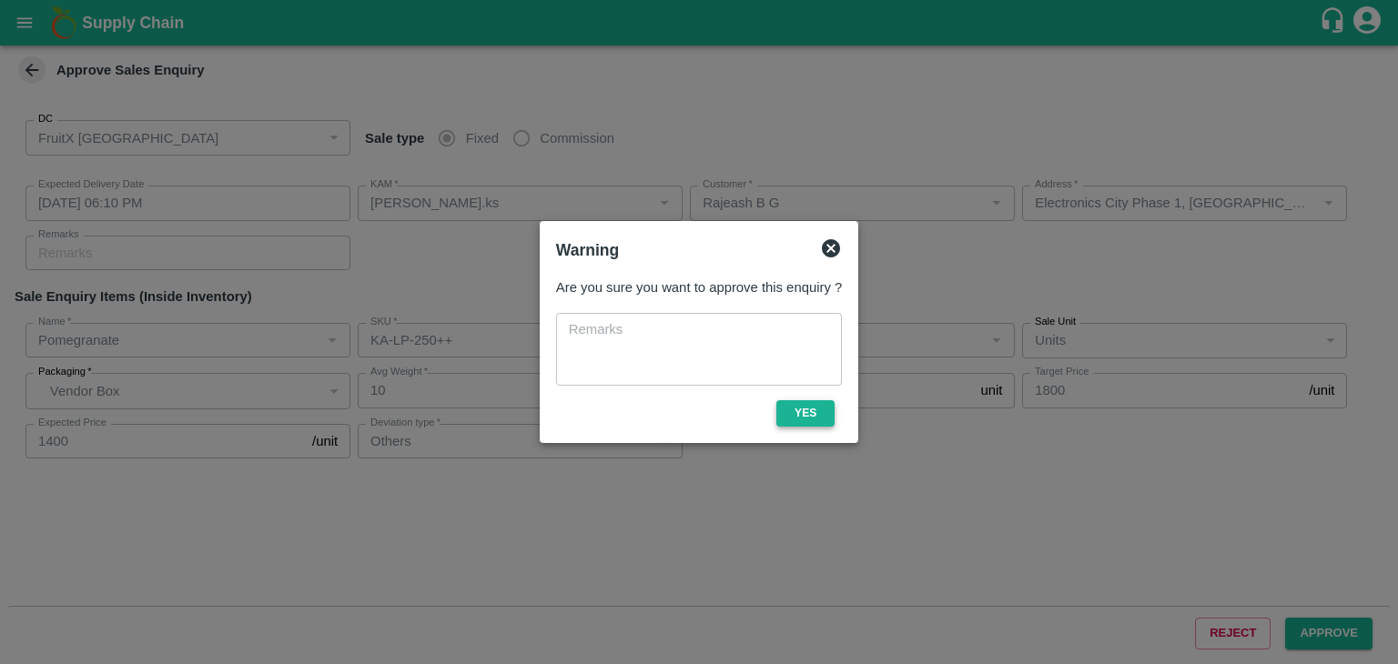
click at [804, 411] on button "Yes" at bounding box center [805, 413] width 58 height 26
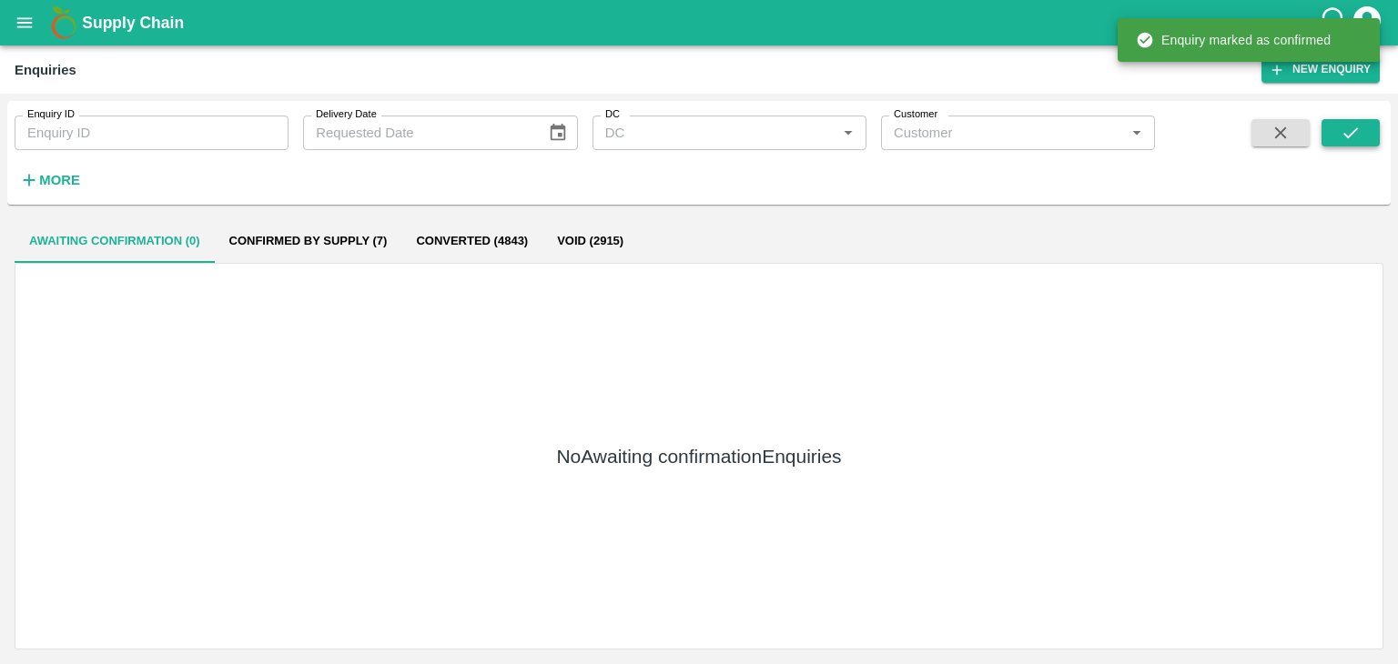
click at [1360, 135] on icon "submit" at bounding box center [1351, 133] width 20 height 20
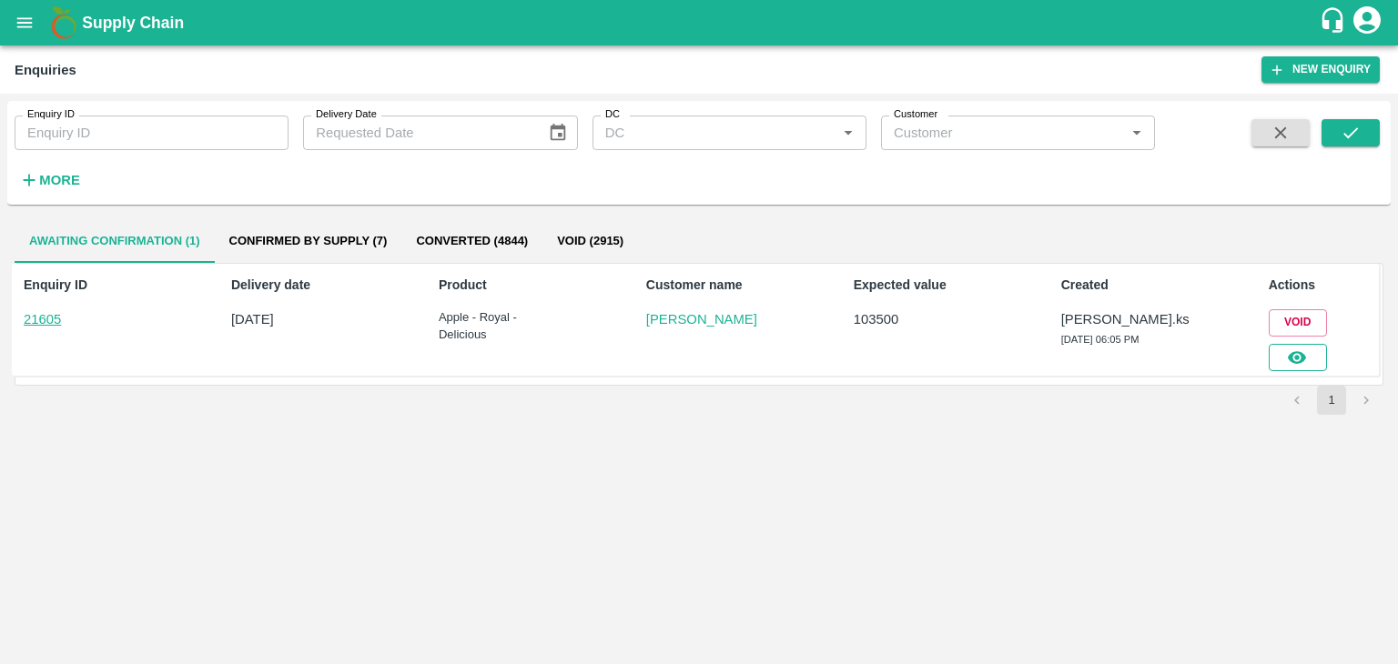
click at [1310, 352] on button "button" at bounding box center [1298, 357] width 58 height 27
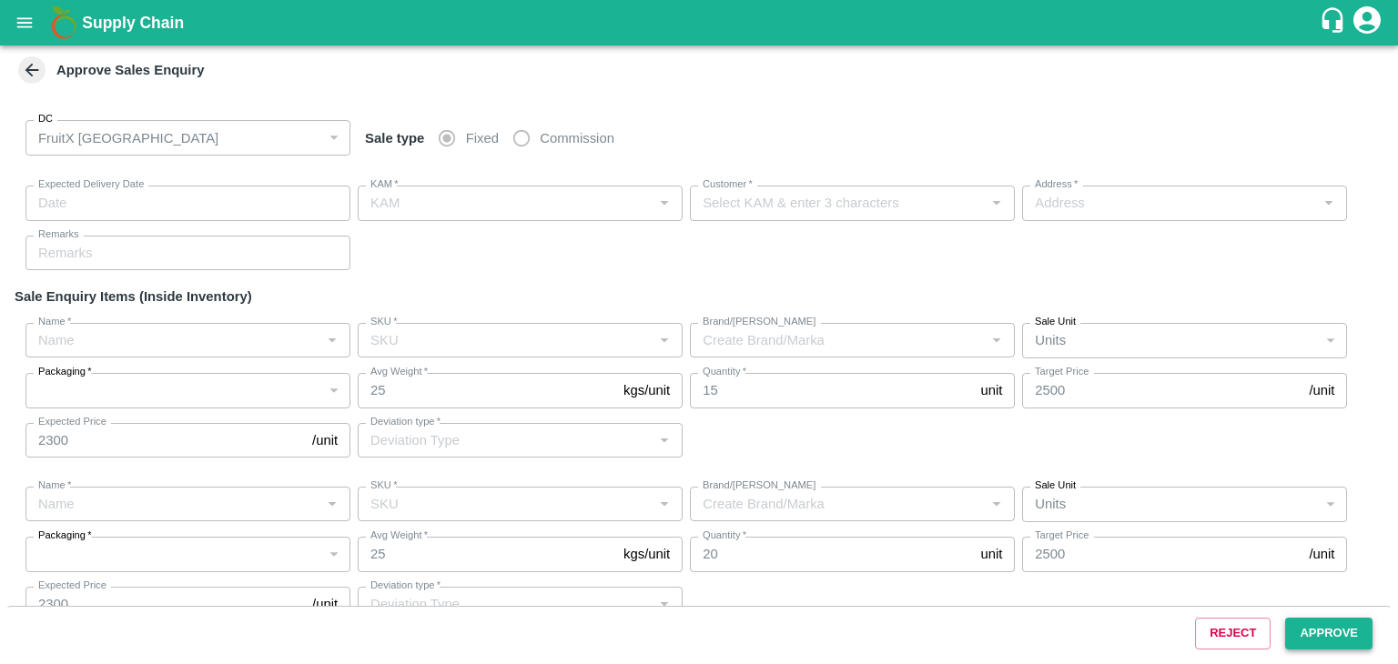
click at [1322, 646] on button "Approve" at bounding box center [1328, 634] width 87 height 32
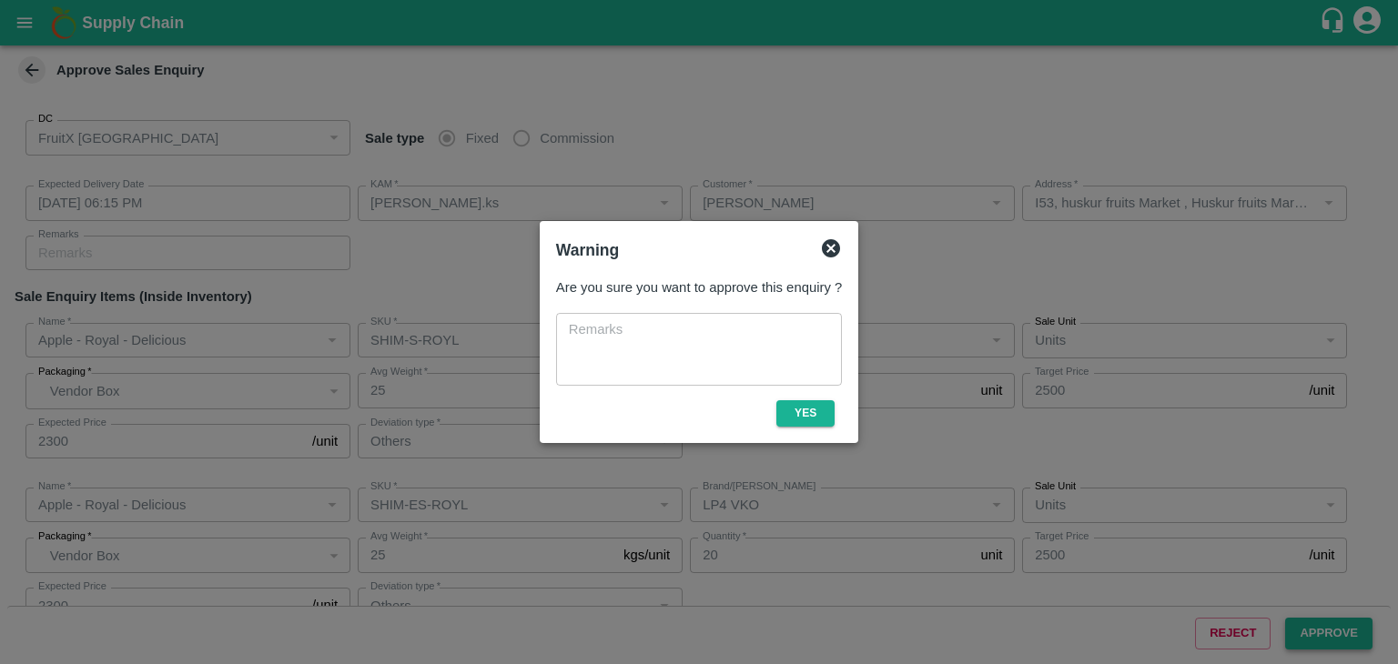
type input "[DATE] 06:15 PM"
type input "[PERSON_NAME].ks"
type input "[PERSON_NAME]"
type input "I53, huskur fruits Market , Huskur fruits Market , [GEOGRAPHIC_DATA] , [GEOGRAP…"
type input "Apple - Royal - Delicious"
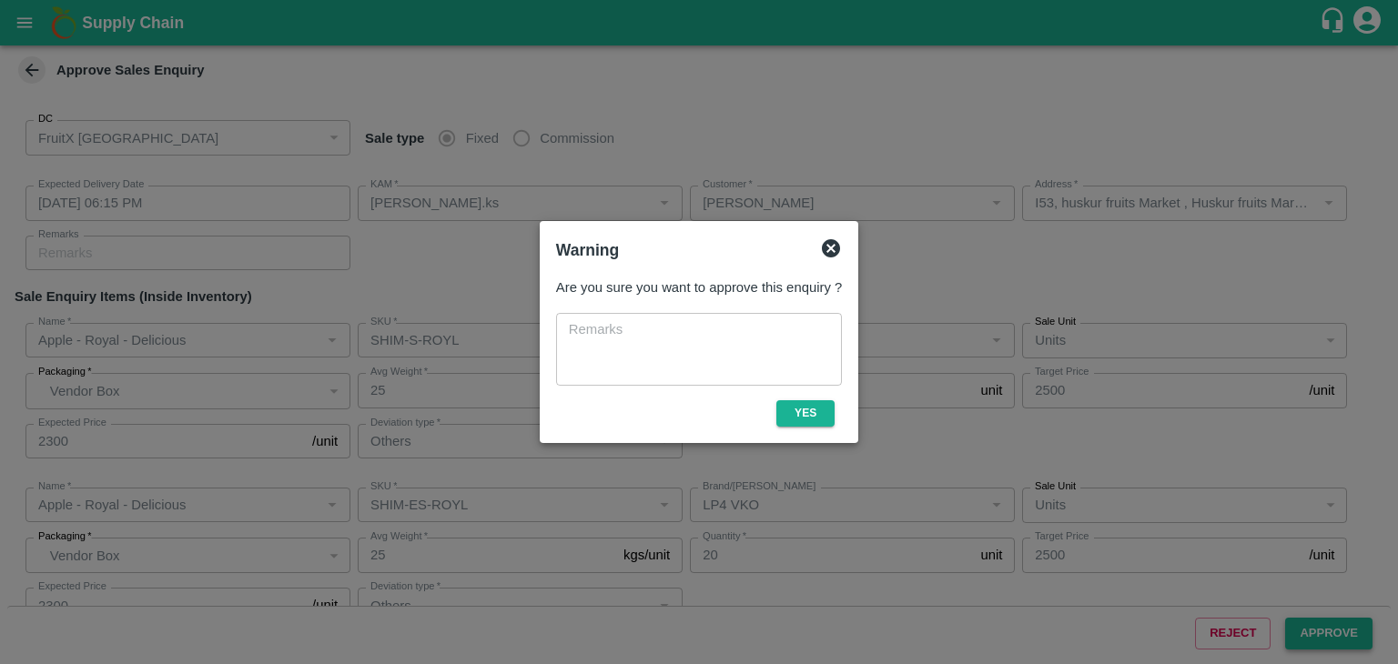
type input "SHIM-S-ROYL"
type input "LP4 VKO"
type input "Others"
type input "Apple - Royal - Delicious"
type input "SHIM-ES-ROYL"
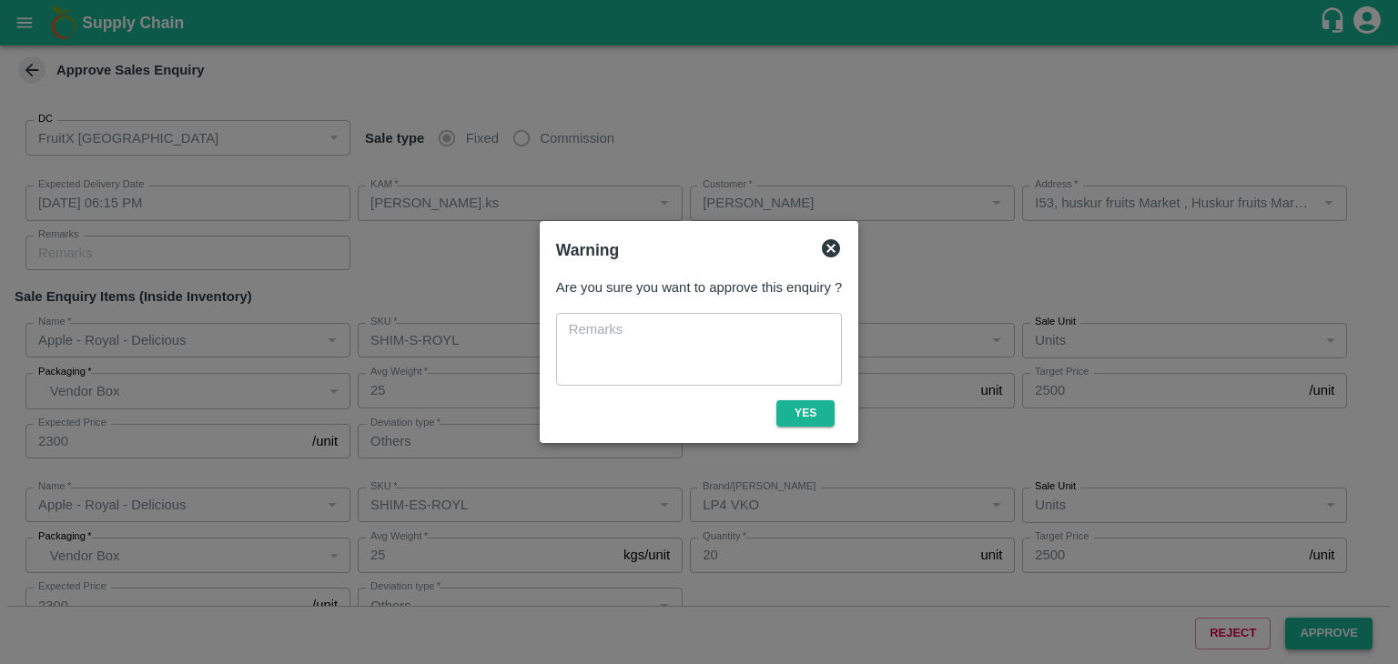
type input "LP4 VKO"
type input "Others"
type input "Apple - Royal - Delicious"
type input "SHIM-EES-ROYL"
type input "LP4 VKO"
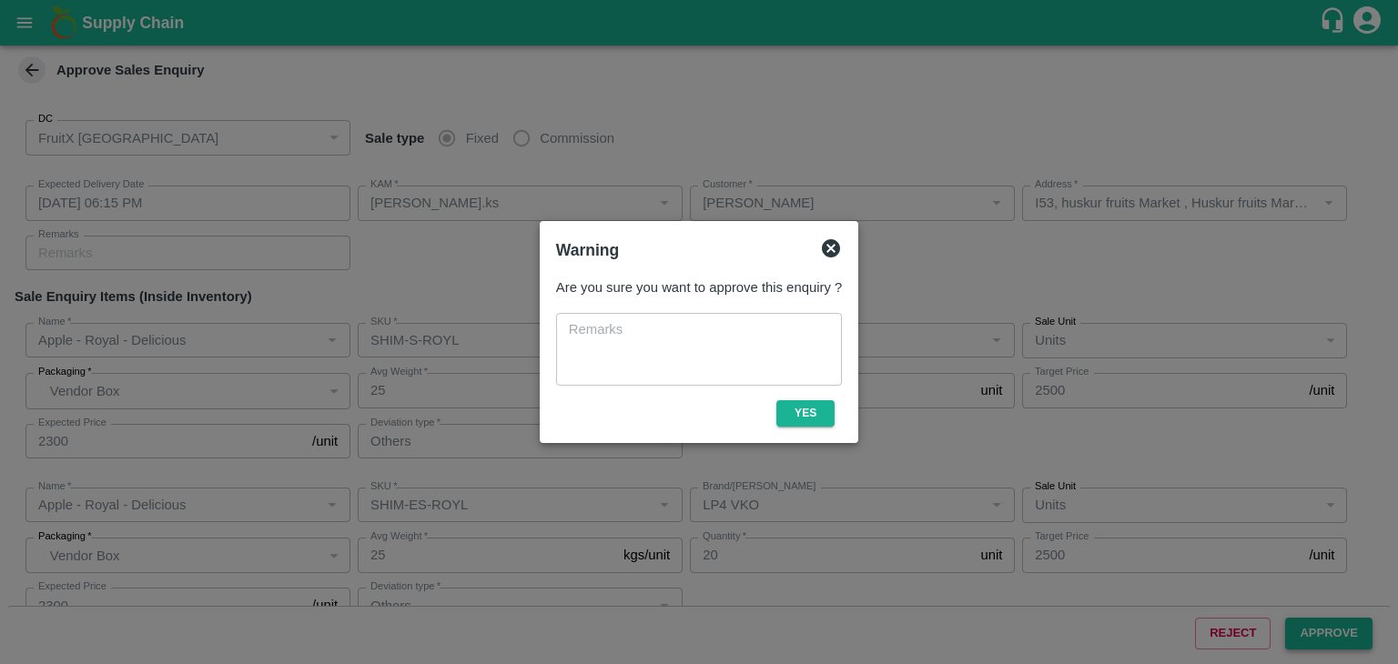
type input "Others"
click at [816, 404] on button "Yes" at bounding box center [805, 413] width 58 height 26
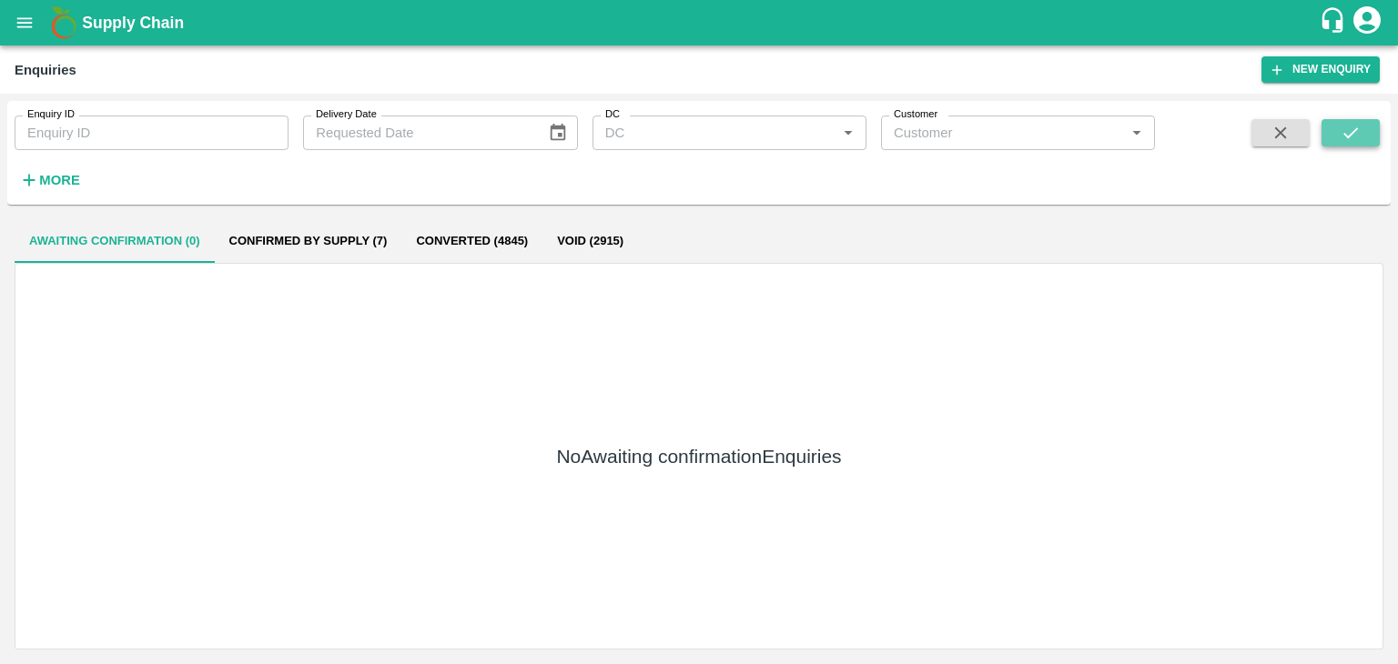
click at [1373, 132] on button "submit" at bounding box center [1351, 132] width 58 height 27
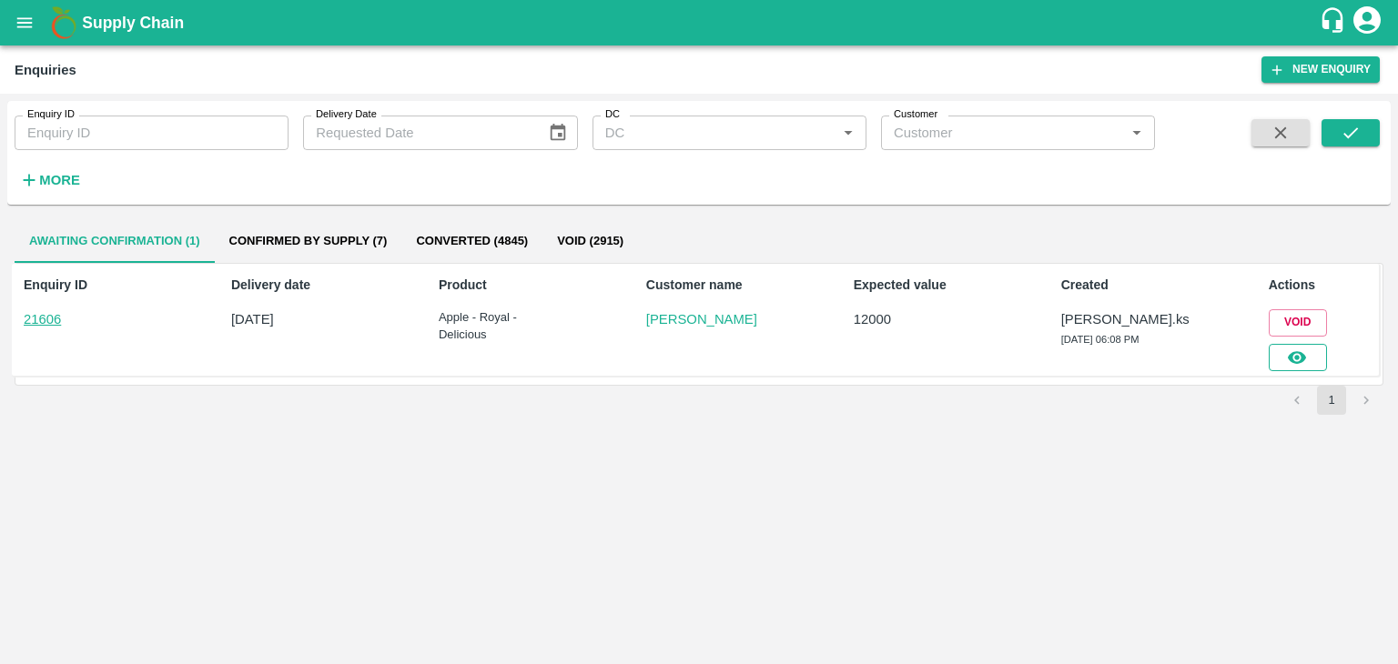
click at [1289, 365] on icon "button" at bounding box center [1297, 358] width 20 height 20
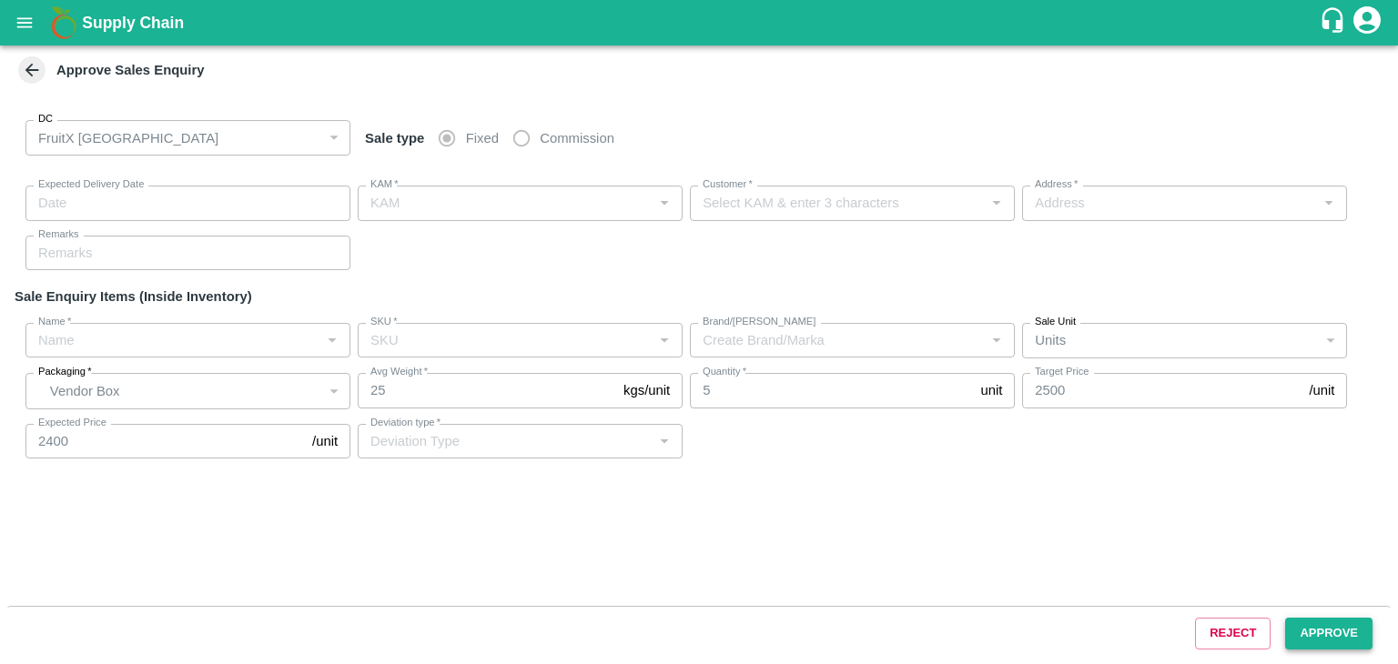
click at [1339, 633] on button "Approve" at bounding box center [1328, 634] width 87 height 32
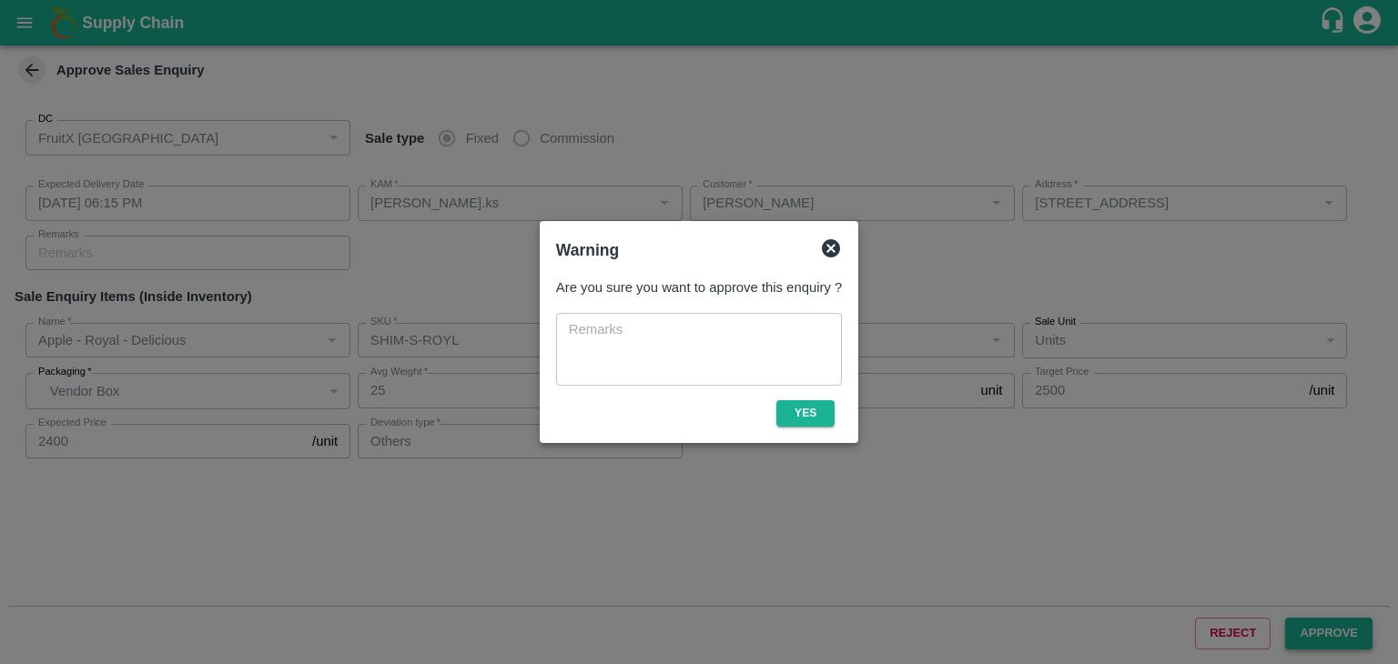
type input "[DATE] 06:15 PM"
type input "[PERSON_NAME].ks"
type input "[PERSON_NAME]"
type input "[STREET_ADDRESS]"
type input "Apple - Royal - Delicious"
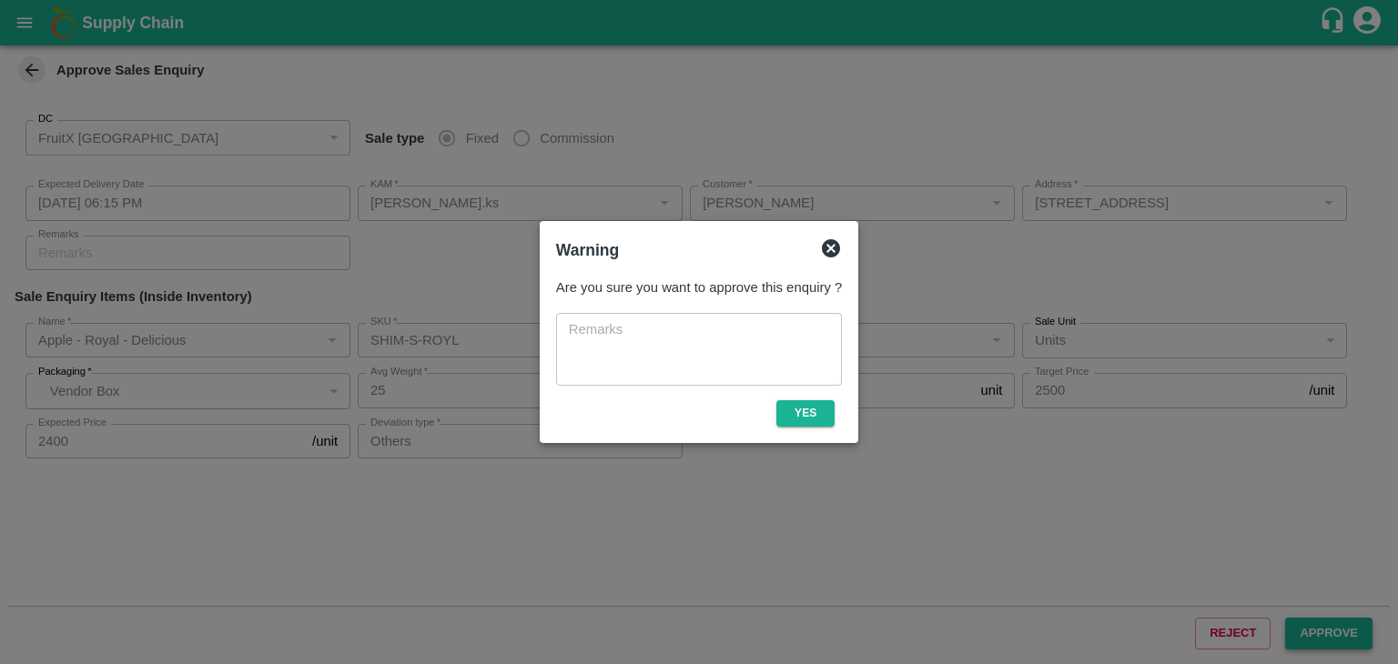
type input "SHIM-S-ROYL"
type input "LP4 VKO"
type input "Others"
click at [809, 422] on button "Yes" at bounding box center [805, 413] width 58 height 26
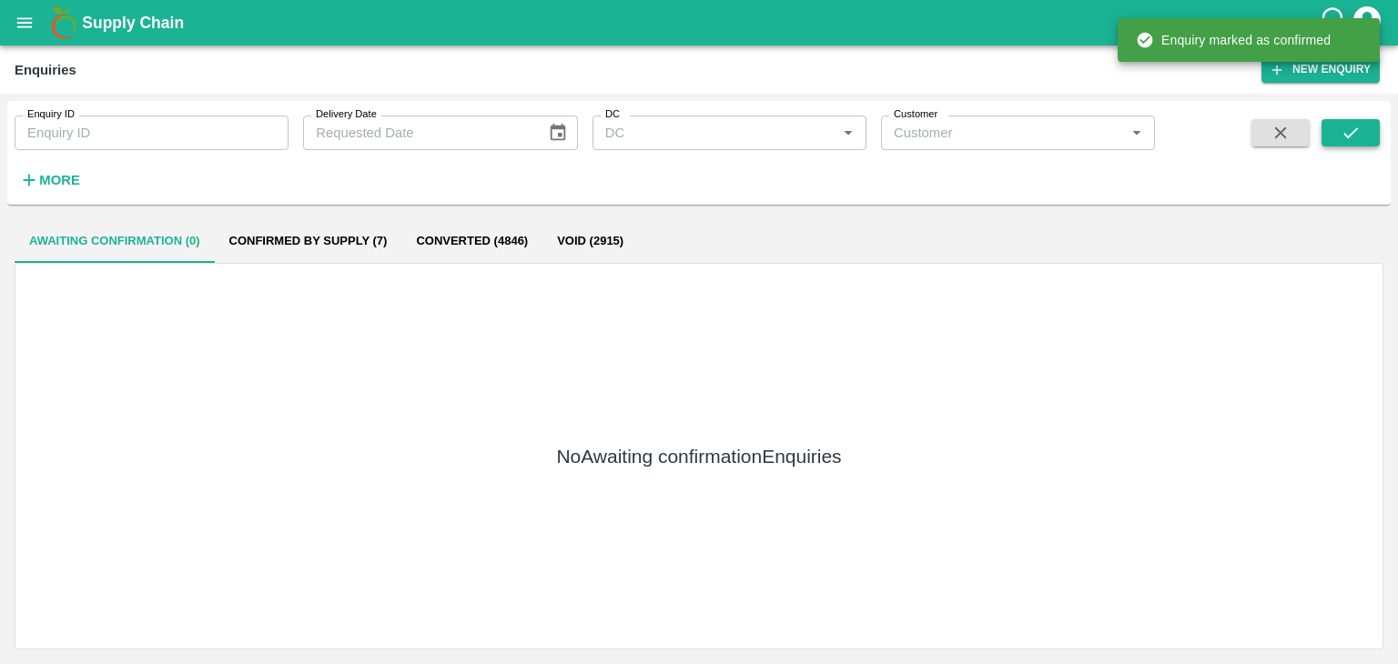
click at [1353, 124] on icon "submit" at bounding box center [1351, 133] width 20 height 20
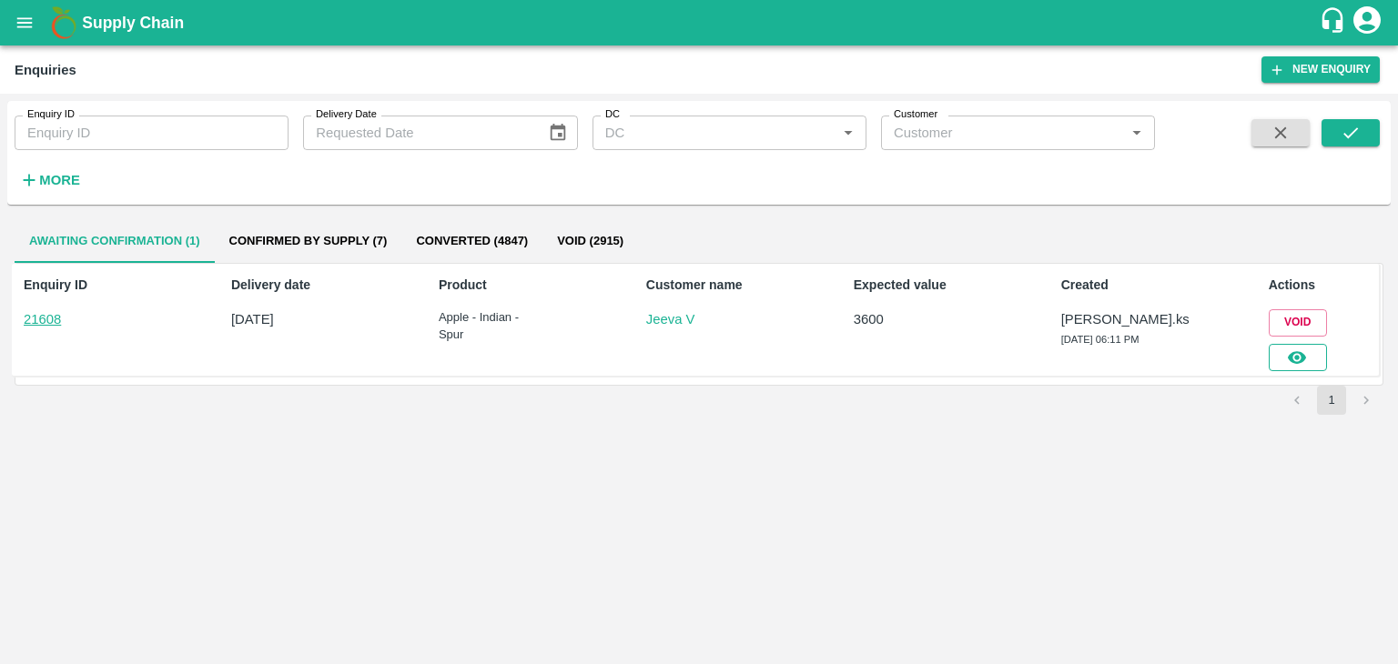
click at [1298, 360] on icon "button" at bounding box center [1297, 358] width 20 height 20
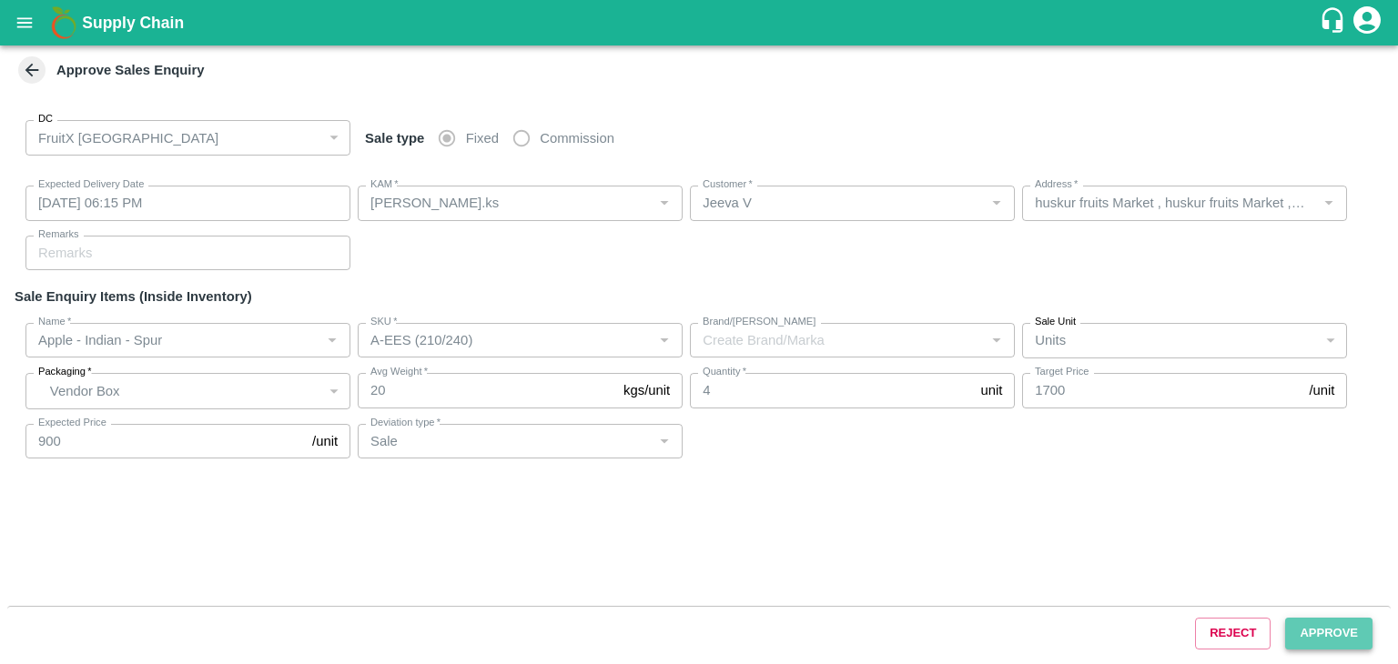
click at [1330, 625] on button "Approve" at bounding box center [1328, 634] width 87 height 32
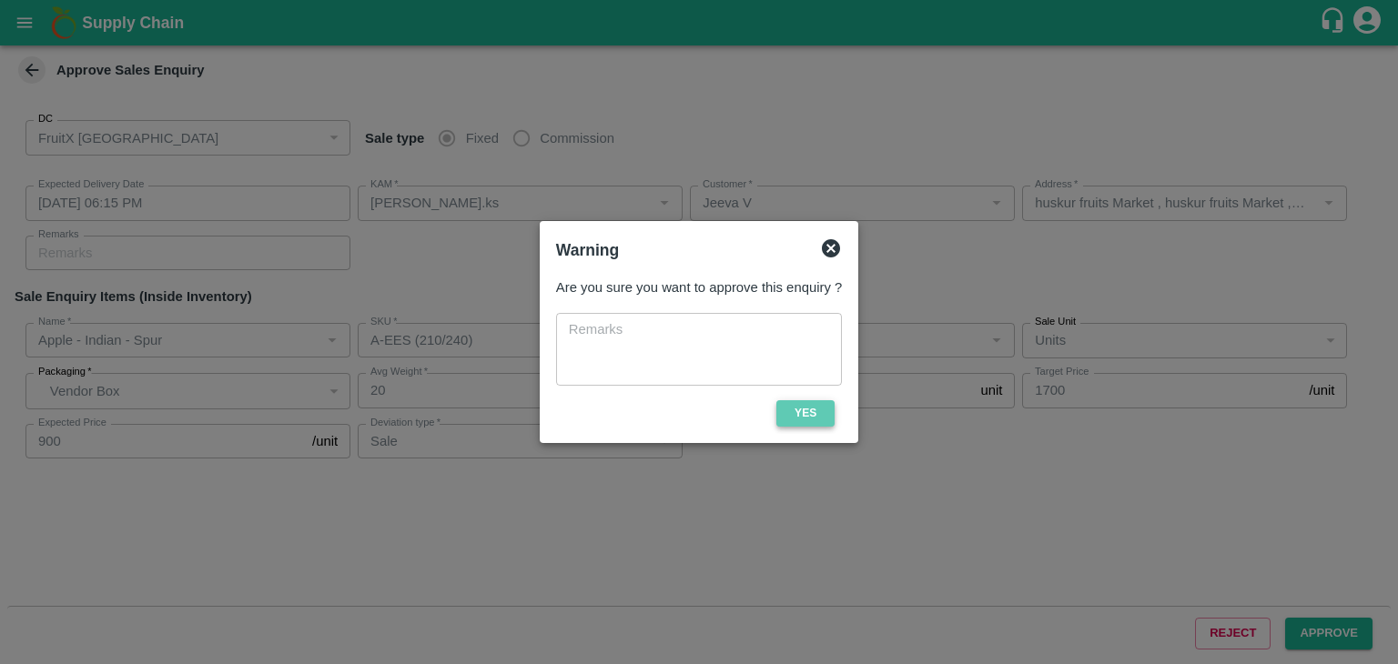
click at [823, 417] on button "Yes" at bounding box center [805, 413] width 58 height 26
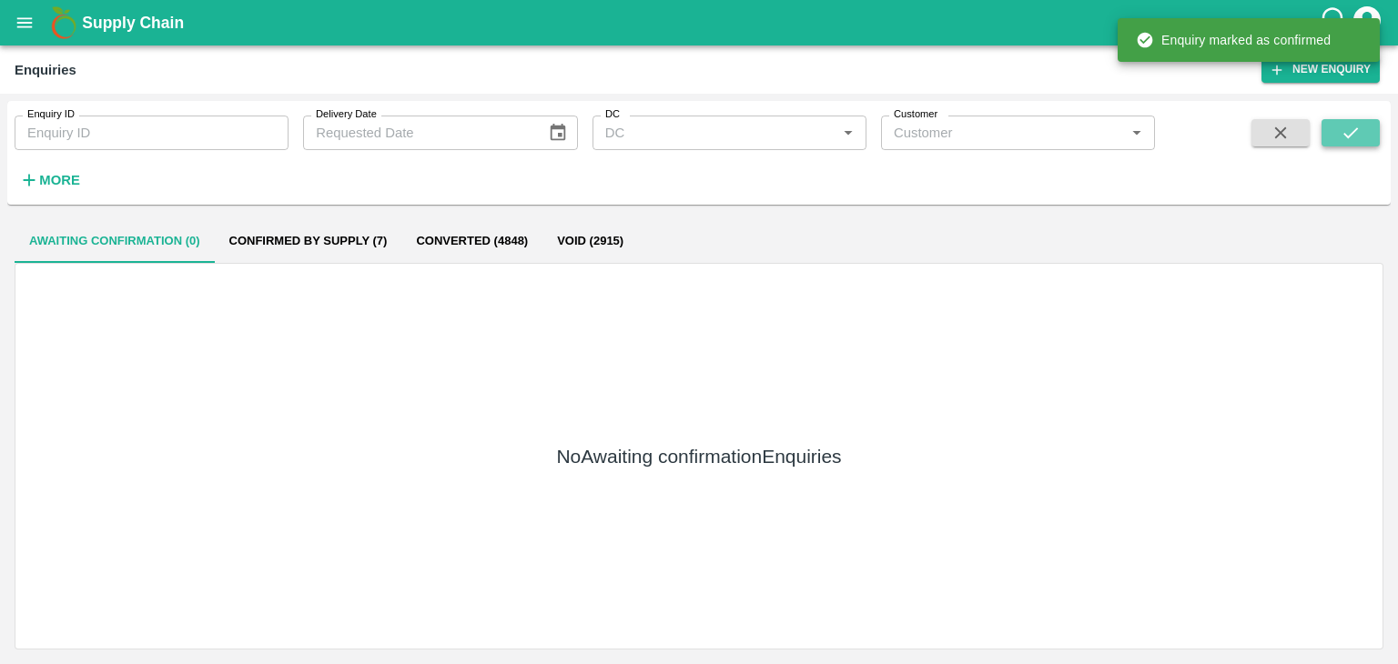
click at [1367, 127] on button "submit" at bounding box center [1351, 132] width 58 height 27
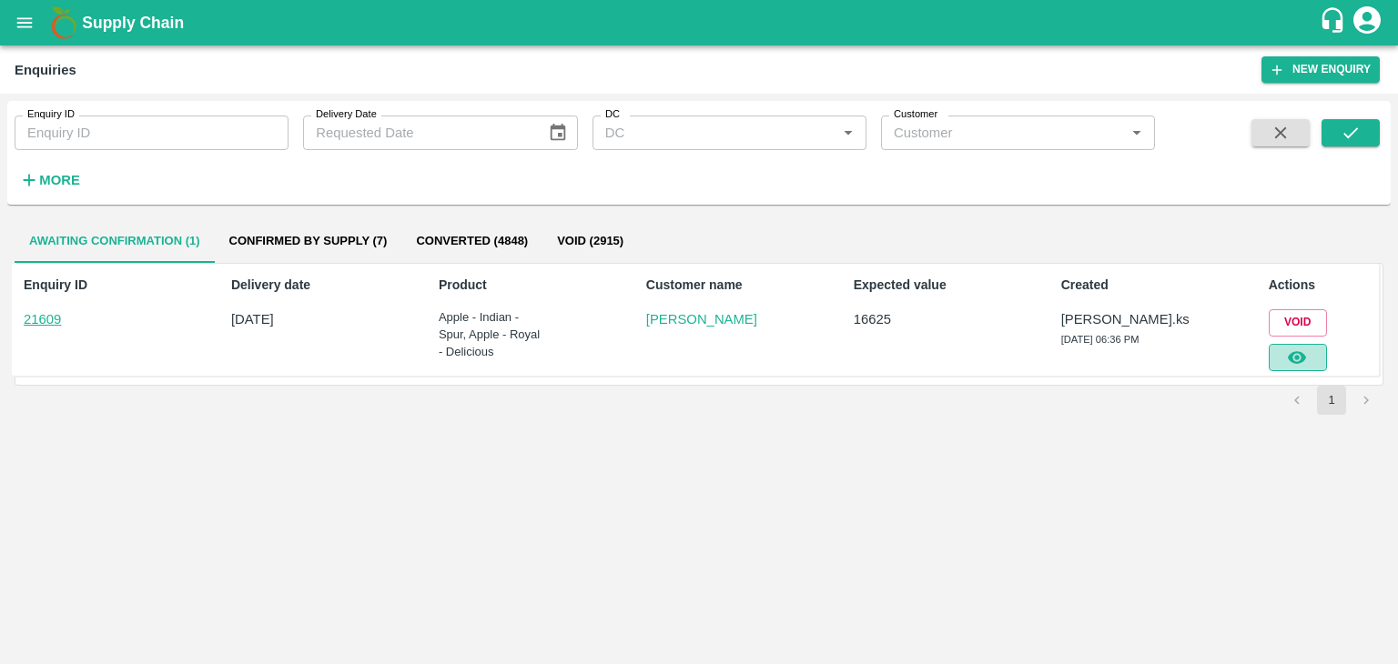
click at [1277, 358] on button "button" at bounding box center [1298, 357] width 58 height 27
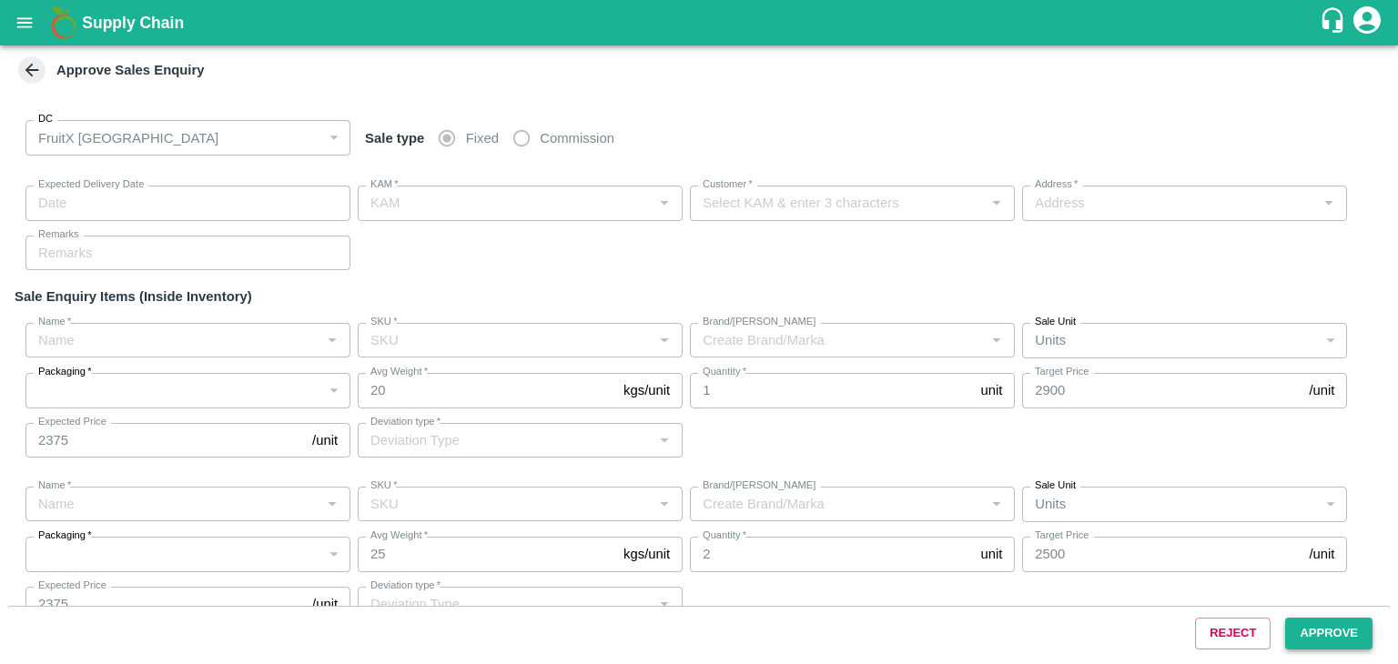
click at [1333, 629] on button "Approve" at bounding box center [1328, 634] width 87 height 32
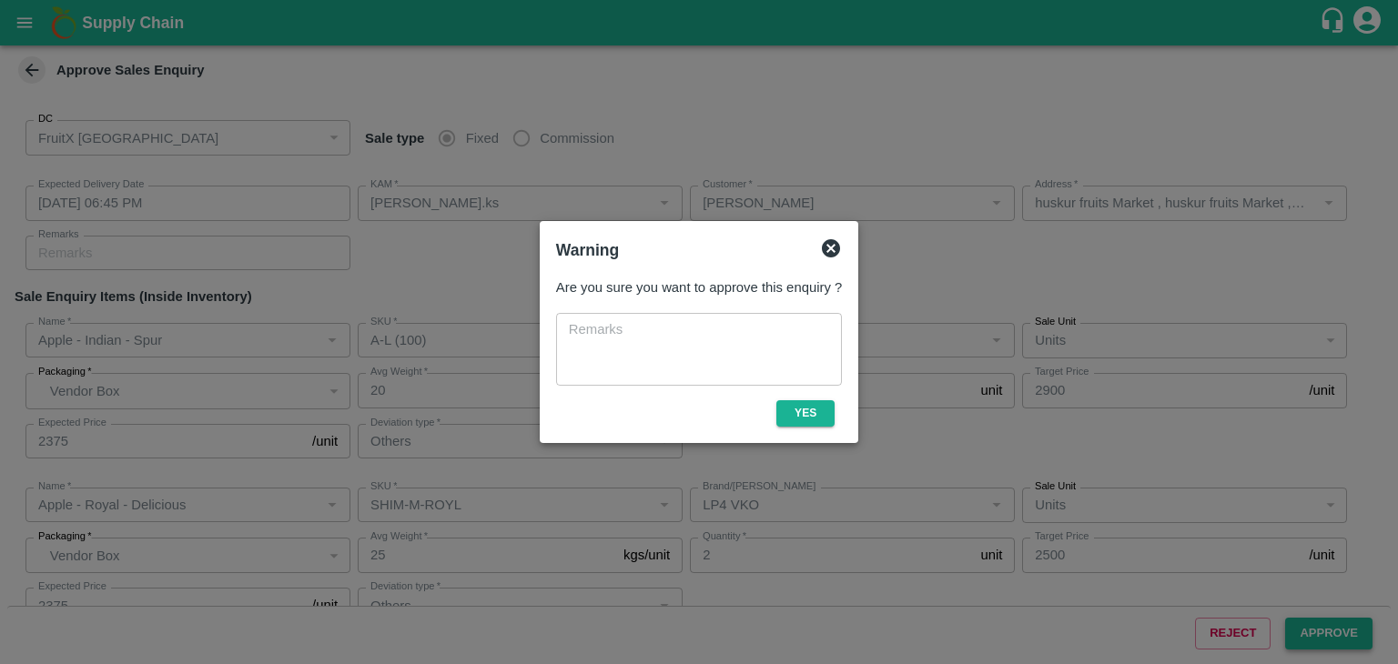
type input "[DATE] 06:45 PM"
type input "[PERSON_NAME].ks"
type input "[PERSON_NAME]"
type input "huskur fruits Market , huskur fruits Market , [GEOGRAPHIC_DATA], [GEOGRAPHIC_DA…"
type input "Apple - Indian - Spur"
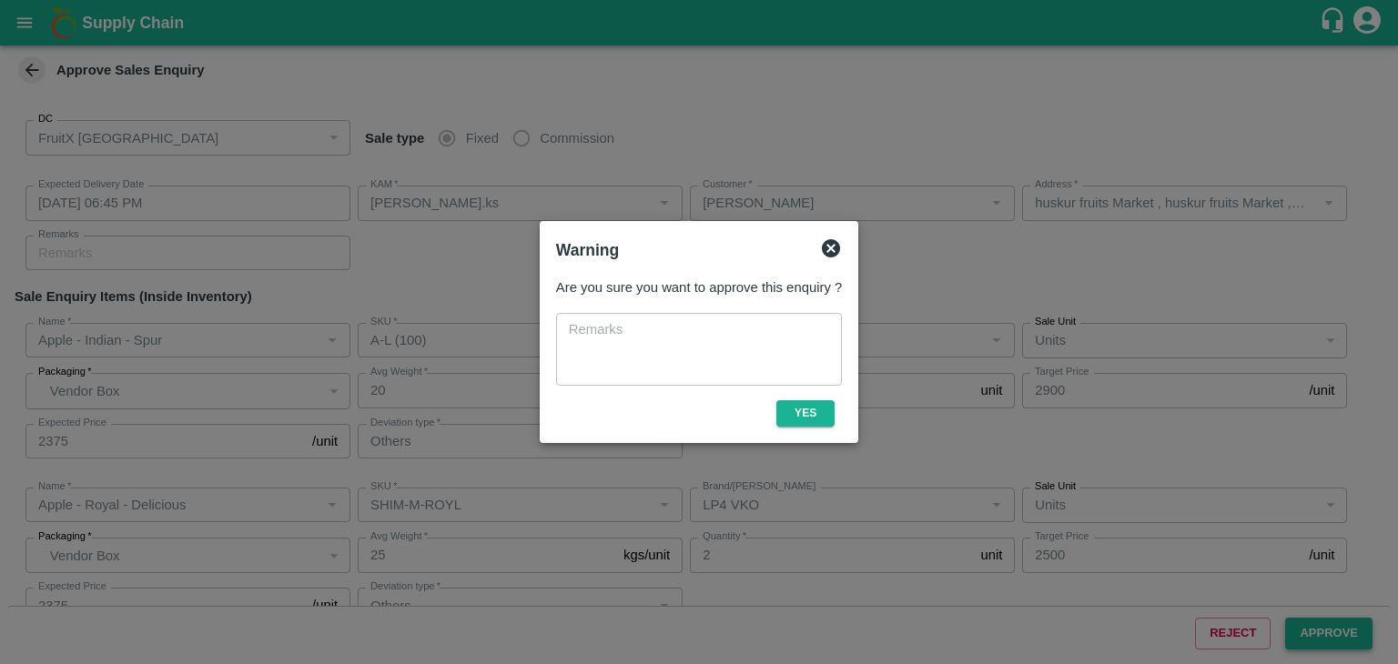
type input "A-L (100)"
type input "Others"
type input "Apple - Royal - Delicious"
type input "SHIM-M-ROYL"
type input "LP4 VKO"
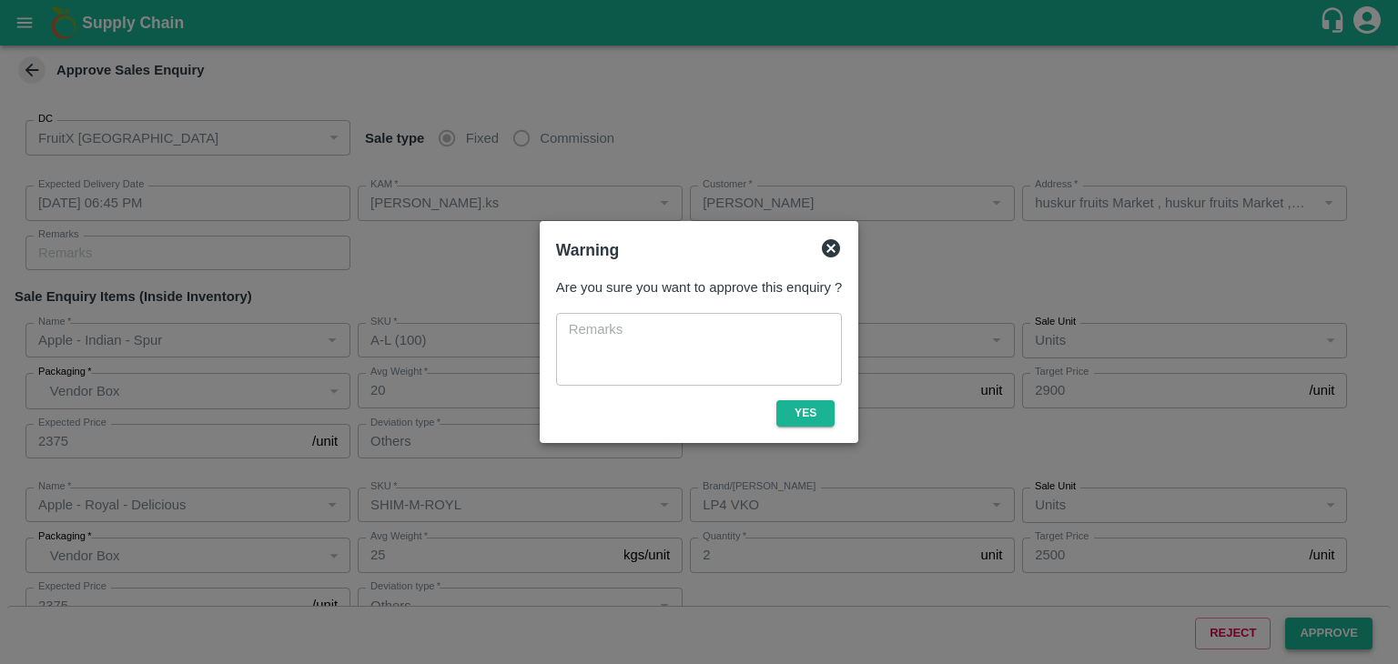
type input "Others"
type input "Apple - Royal - Delicious"
type input "SHIM-S-ROYL"
type input "LP4 VKO"
type input "Others"
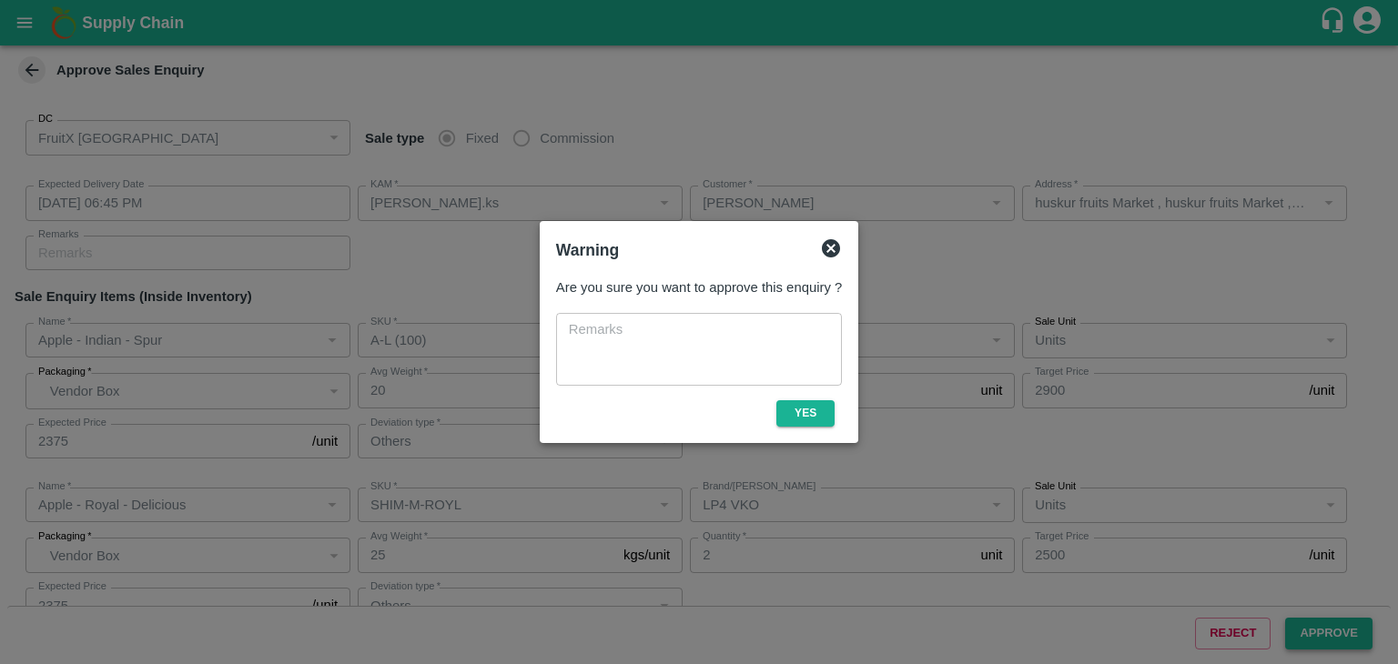
type input "Apple - Royal - Delicious"
type input "SHIM-ES-ROYL"
type input "LP4 VKO"
type input "Others"
click at [813, 409] on button "Yes" at bounding box center [805, 413] width 58 height 26
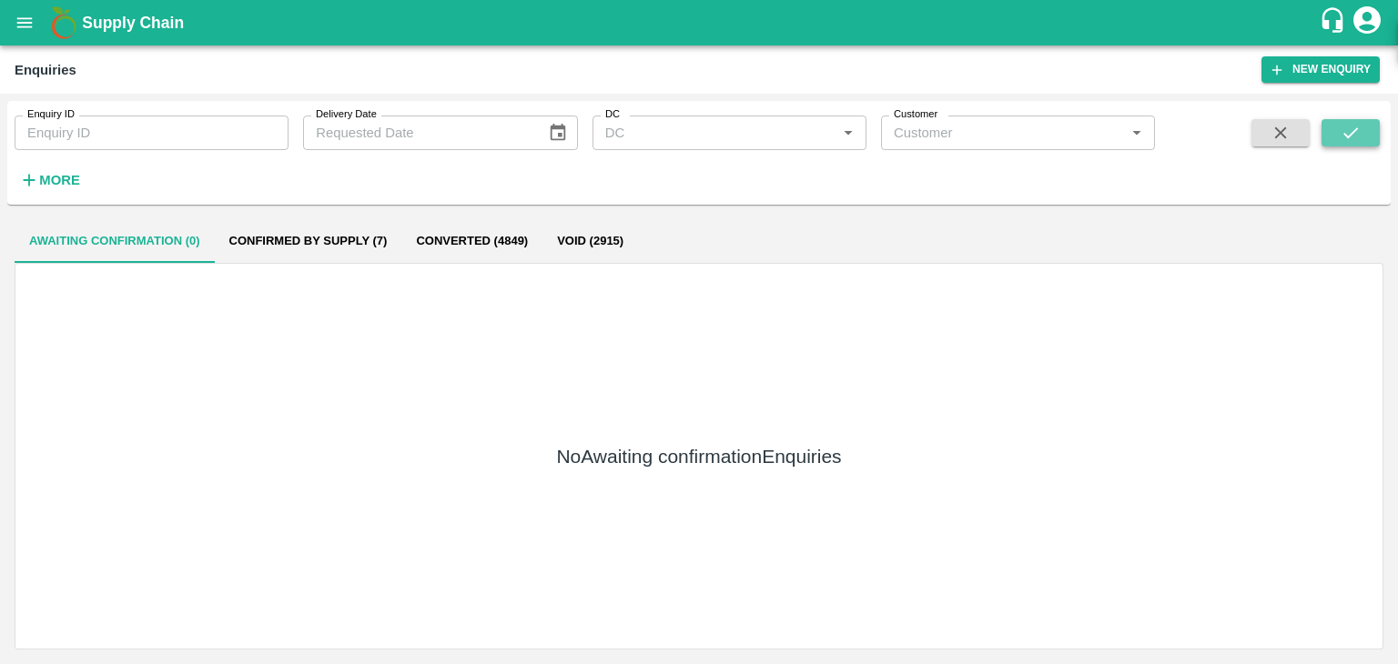
click at [1361, 132] on button "submit" at bounding box center [1351, 132] width 58 height 27
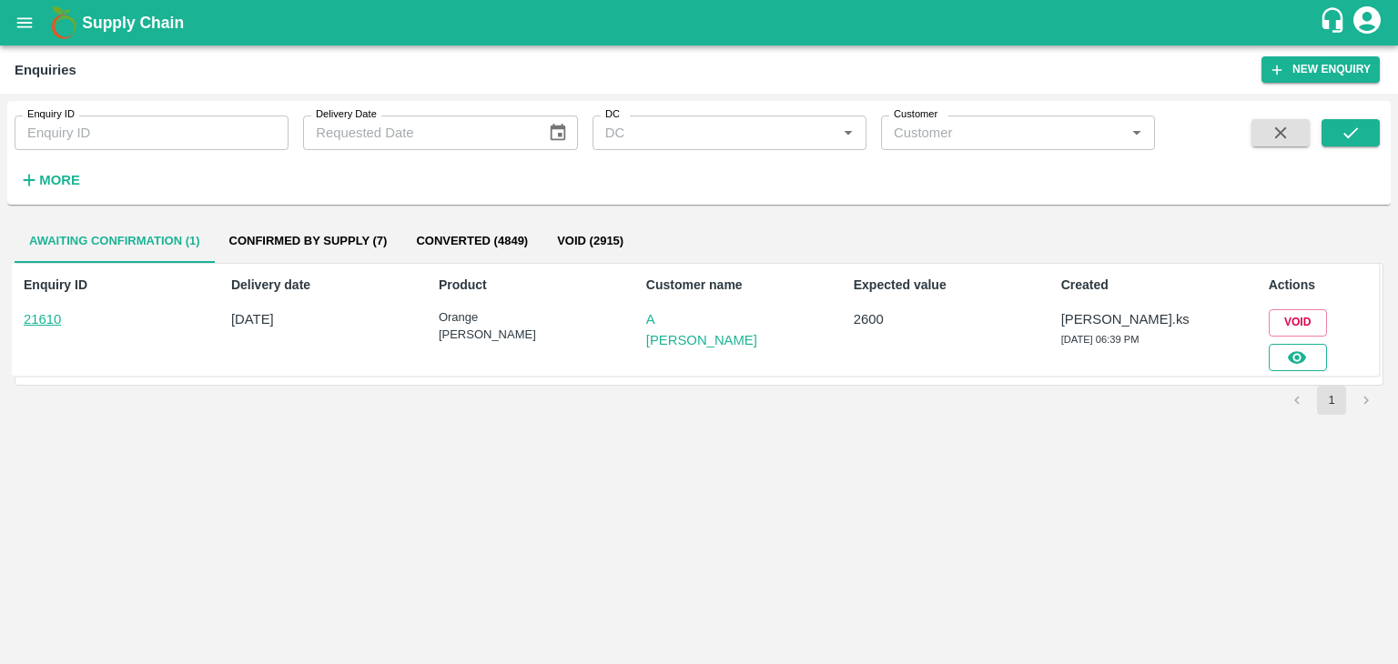
click at [1282, 361] on button "button" at bounding box center [1298, 357] width 58 height 27
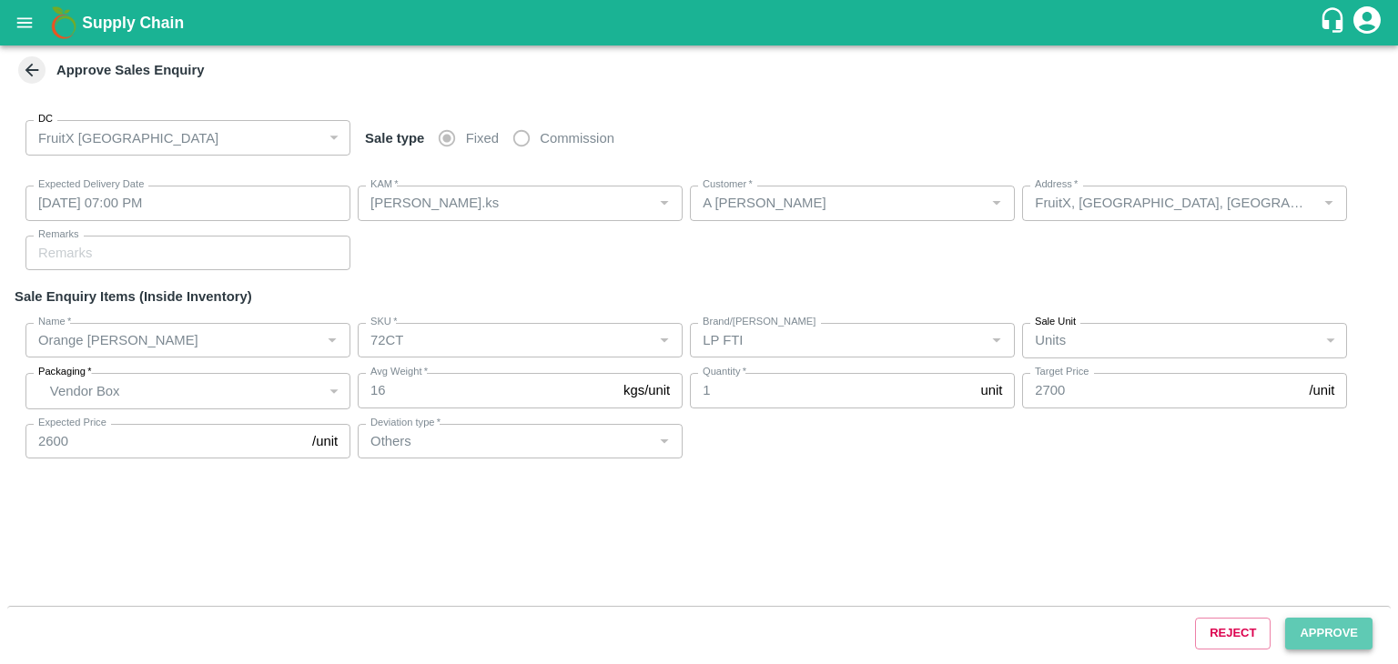
click at [1318, 623] on button "Approve" at bounding box center [1328, 634] width 87 height 32
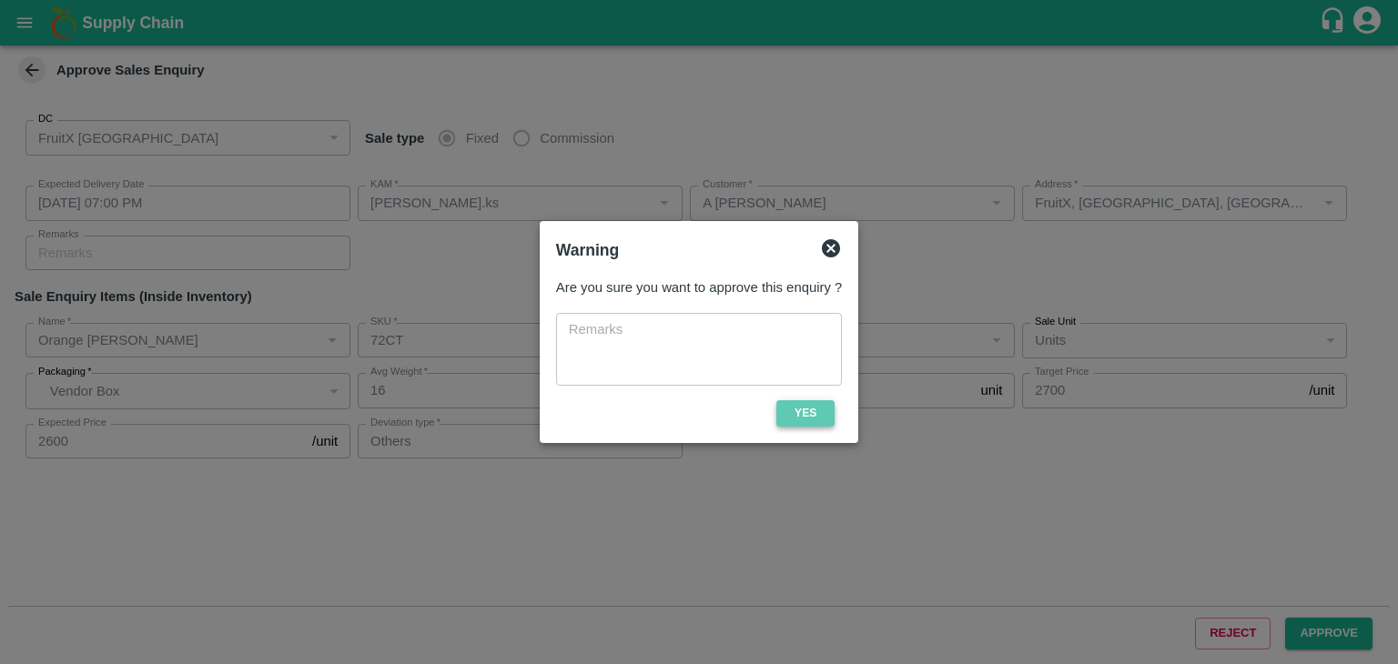
click at [801, 408] on button "Yes" at bounding box center [805, 413] width 58 height 26
